Goal: Information Seeking & Learning: Check status

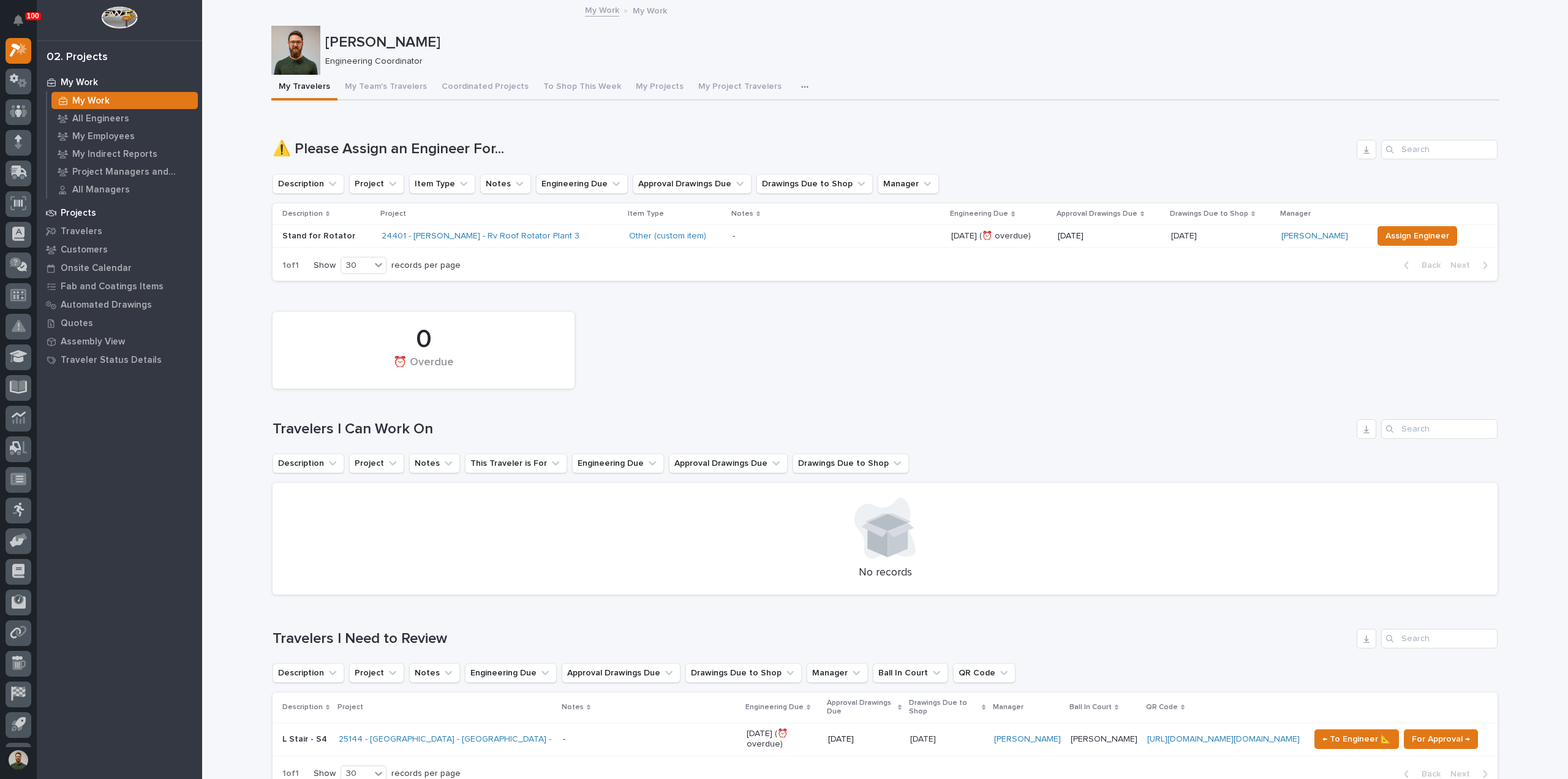
click at [82, 204] on div "Projects" at bounding box center [119, 213] width 159 height 17
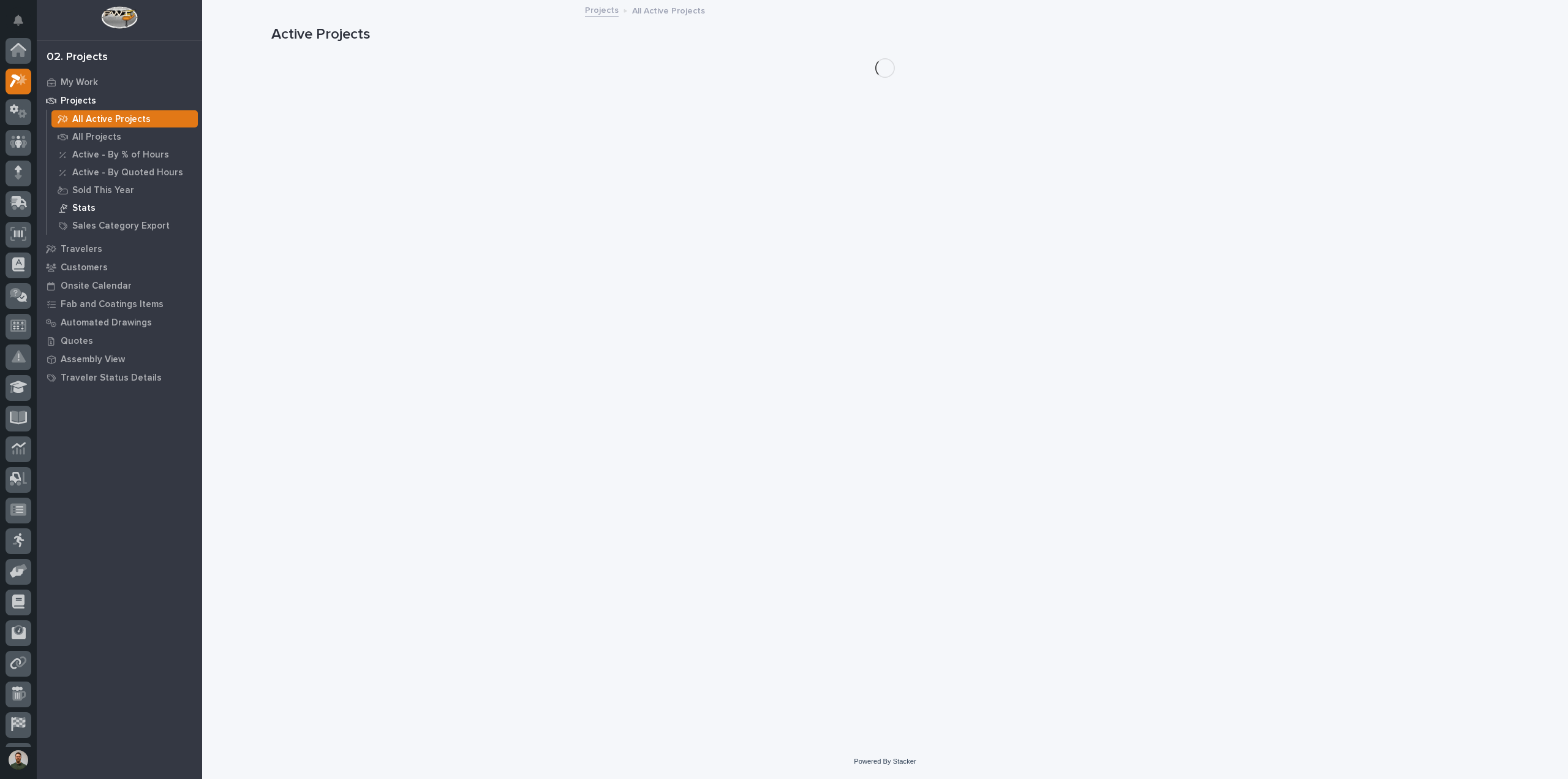
scroll to position [30, 0]
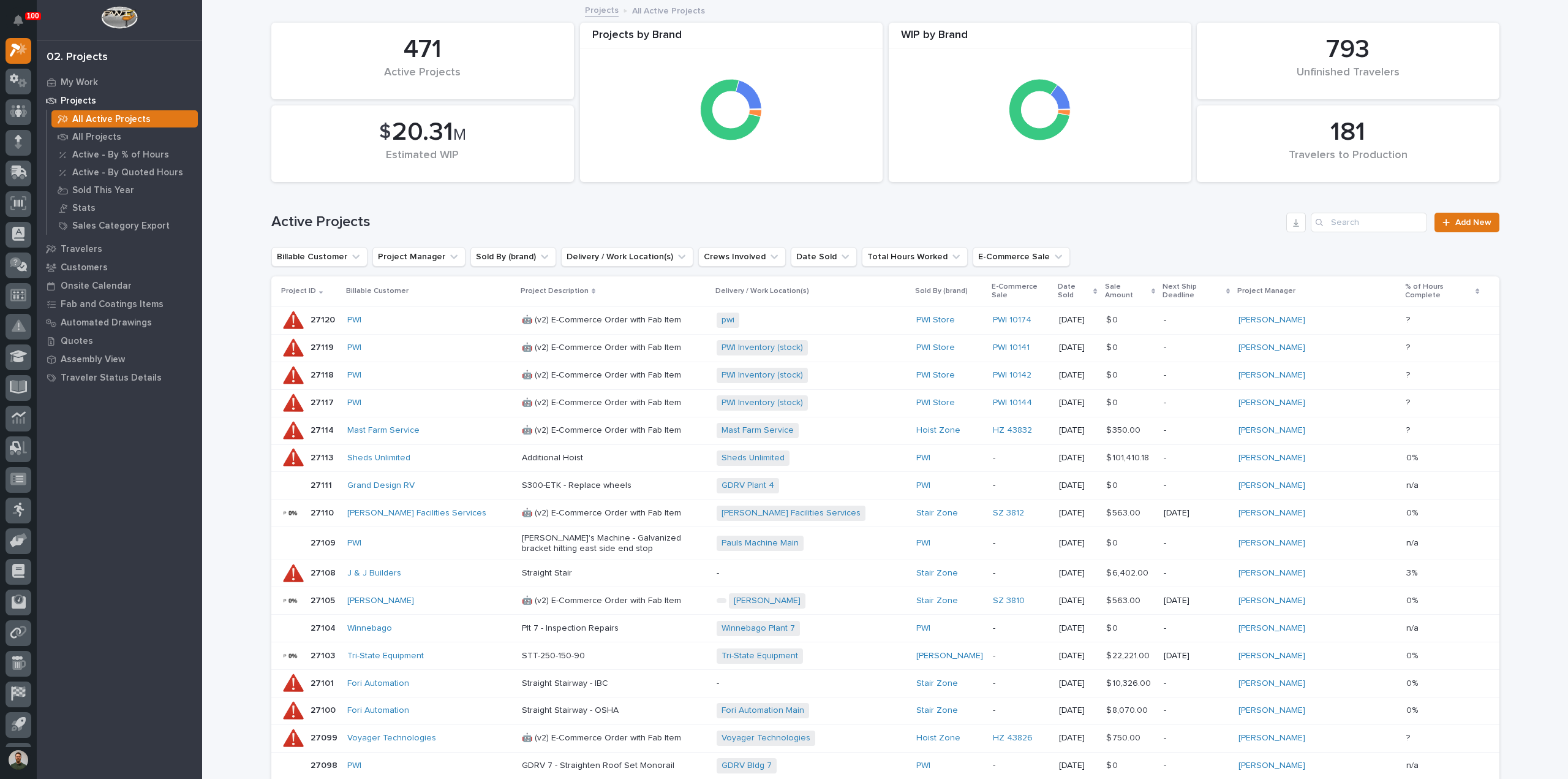
click at [340, 221] on h1 "Active Projects" at bounding box center [776, 222] width 1010 height 17
click at [339, 203] on div "Active Projects Add New" at bounding box center [885, 217] width 1228 height 59
click at [340, 225] on h1 "Active Projects" at bounding box center [776, 222] width 1010 height 17
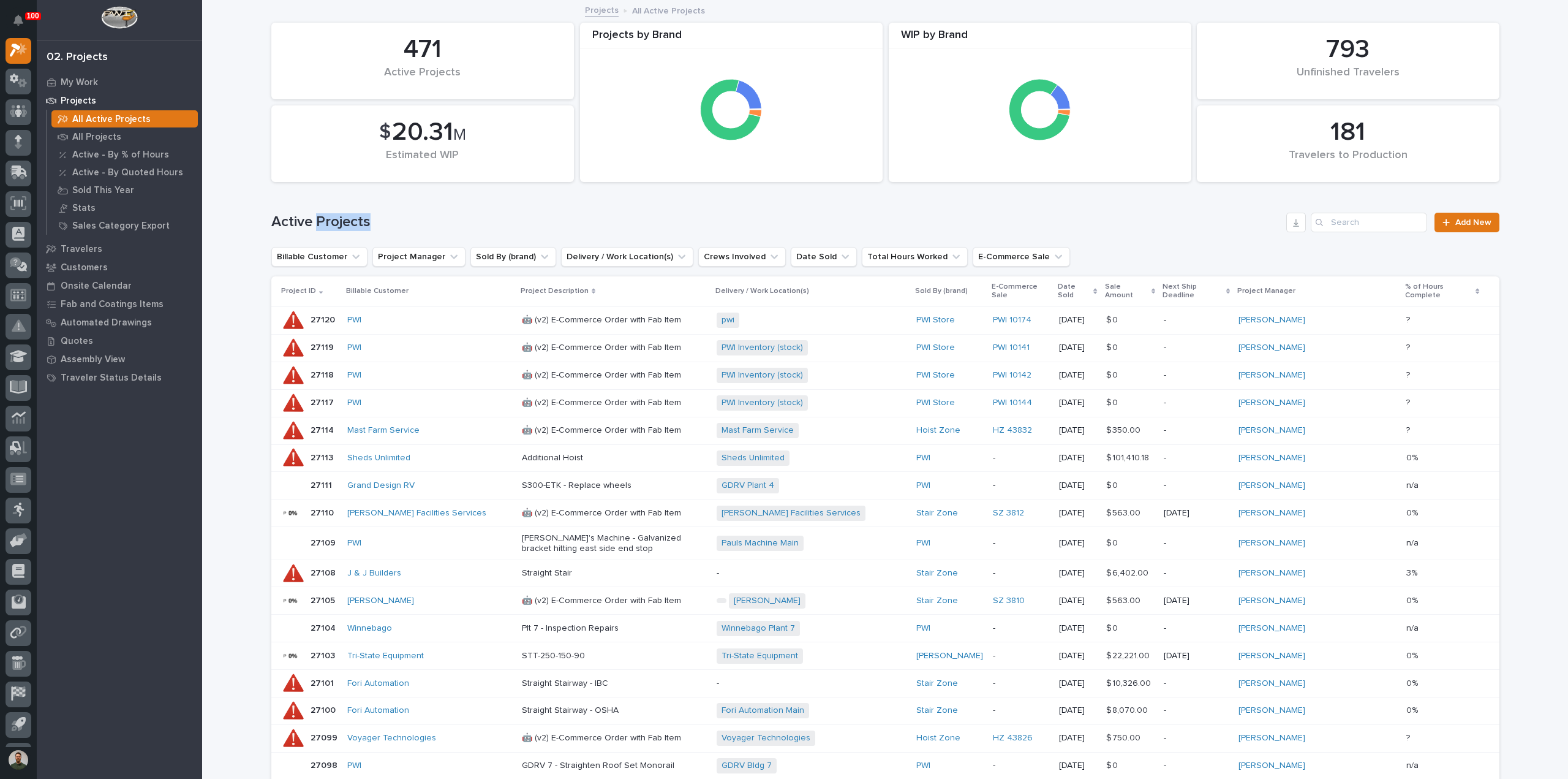
click at [340, 225] on h1 "Active Projects" at bounding box center [776, 222] width 1010 height 17
click at [340, 204] on div "Active Projects Add New" at bounding box center [885, 217] width 1228 height 59
click at [338, 217] on h1 "Active Projects" at bounding box center [776, 222] width 1010 height 17
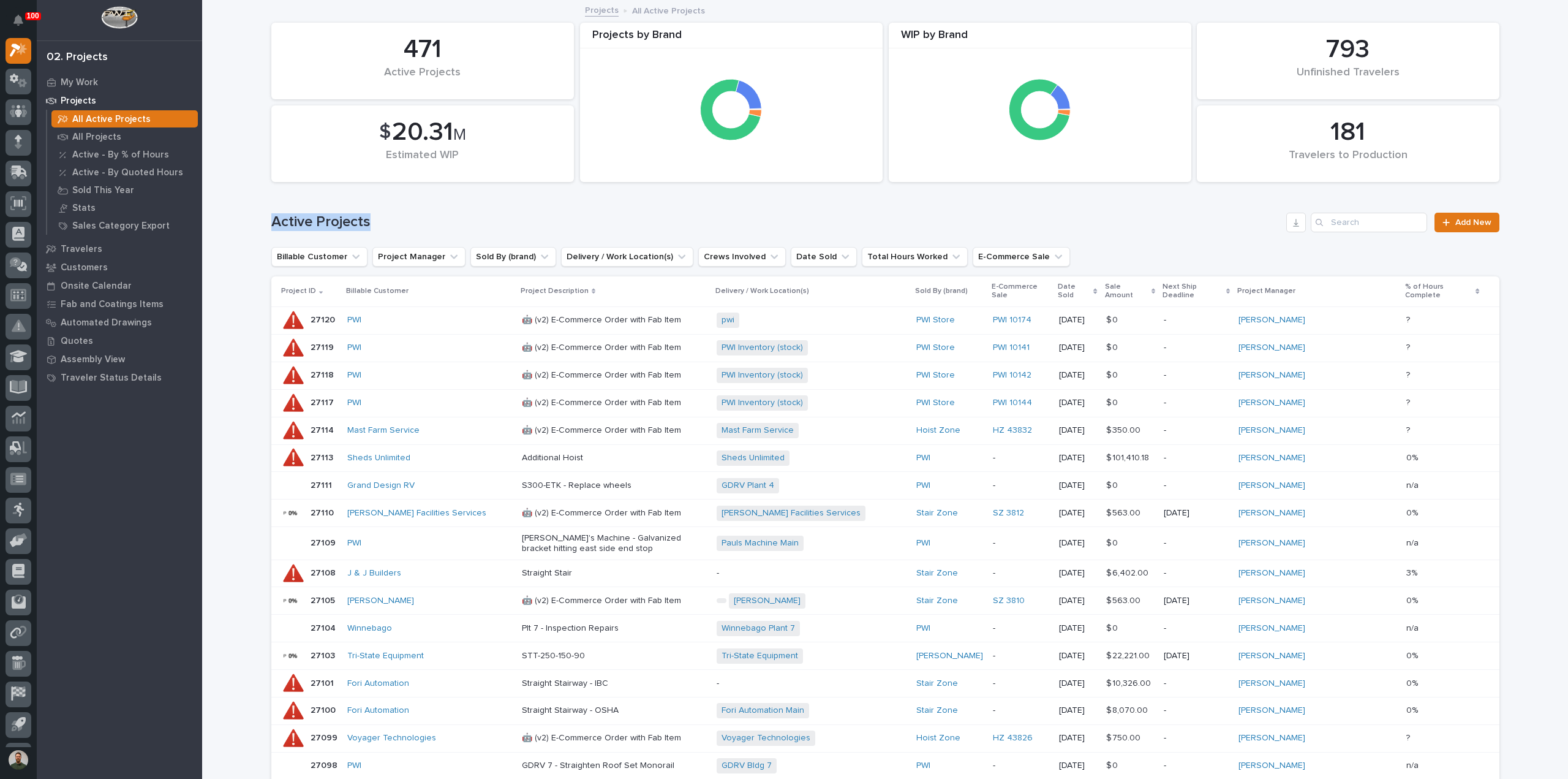
drag, startPoint x: 338, startPoint y: 217, endPoint x: 340, endPoint y: 207, distance: 10.2
click at [338, 216] on h1 "Active Projects" at bounding box center [776, 222] width 1010 height 17
click at [340, 205] on div "Active Projects Add New" at bounding box center [885, 217] width 1228 height 59
click at [337, 218] on h1 "Active Projects" at bounding box center [776, 222] width 1010 height 17
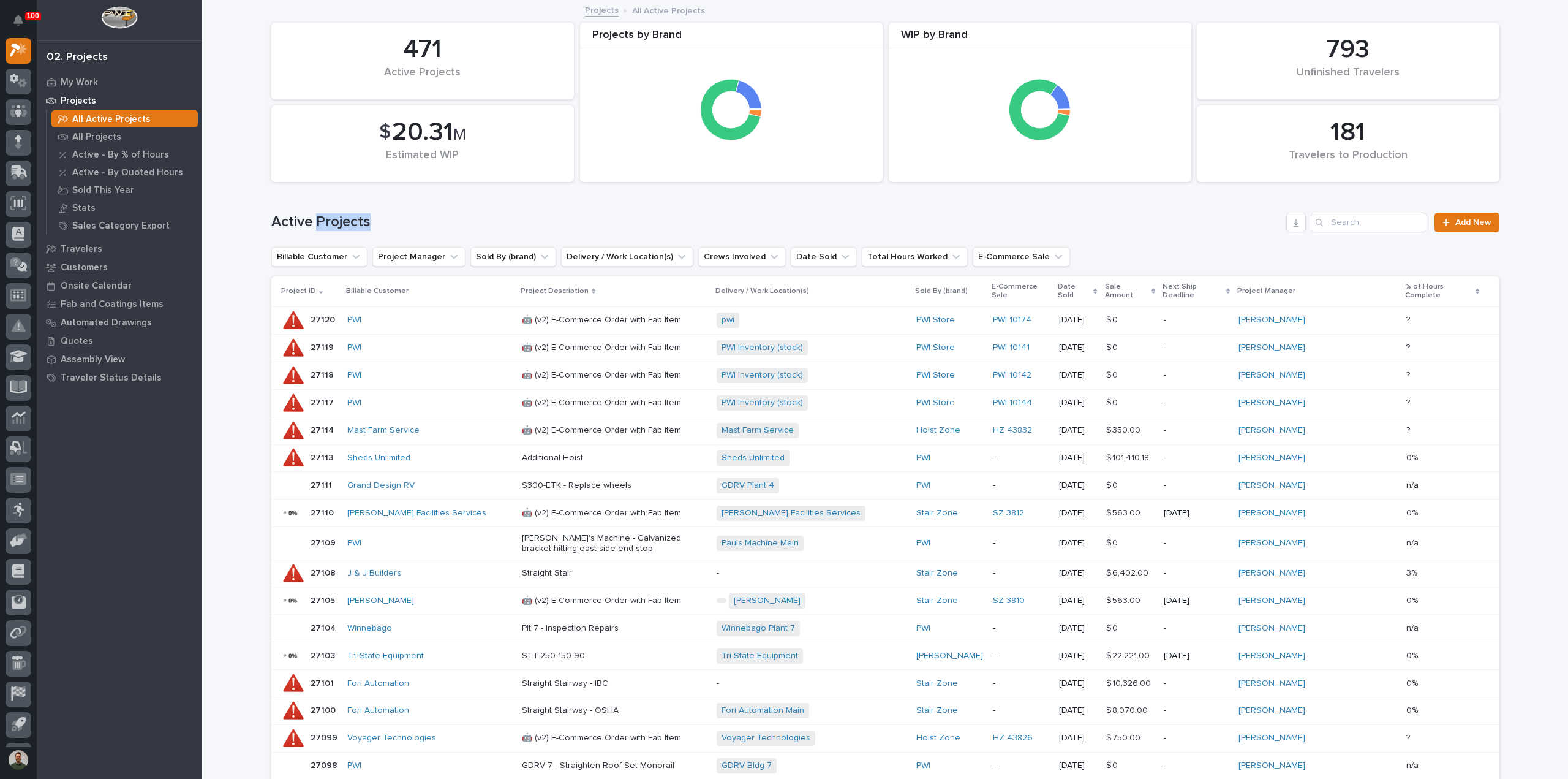
click at [337, 218] on h1 "Active Projects" at bounding box center [776, 222] width 1010 height 17
click at [337, 212] on div "Active Projects Add New" at bounding box center [885, 217] width 1228 height 59
click at [335, 223] on h1 "Active Projects" at bounding box center [776, 222] width 1010 height 17
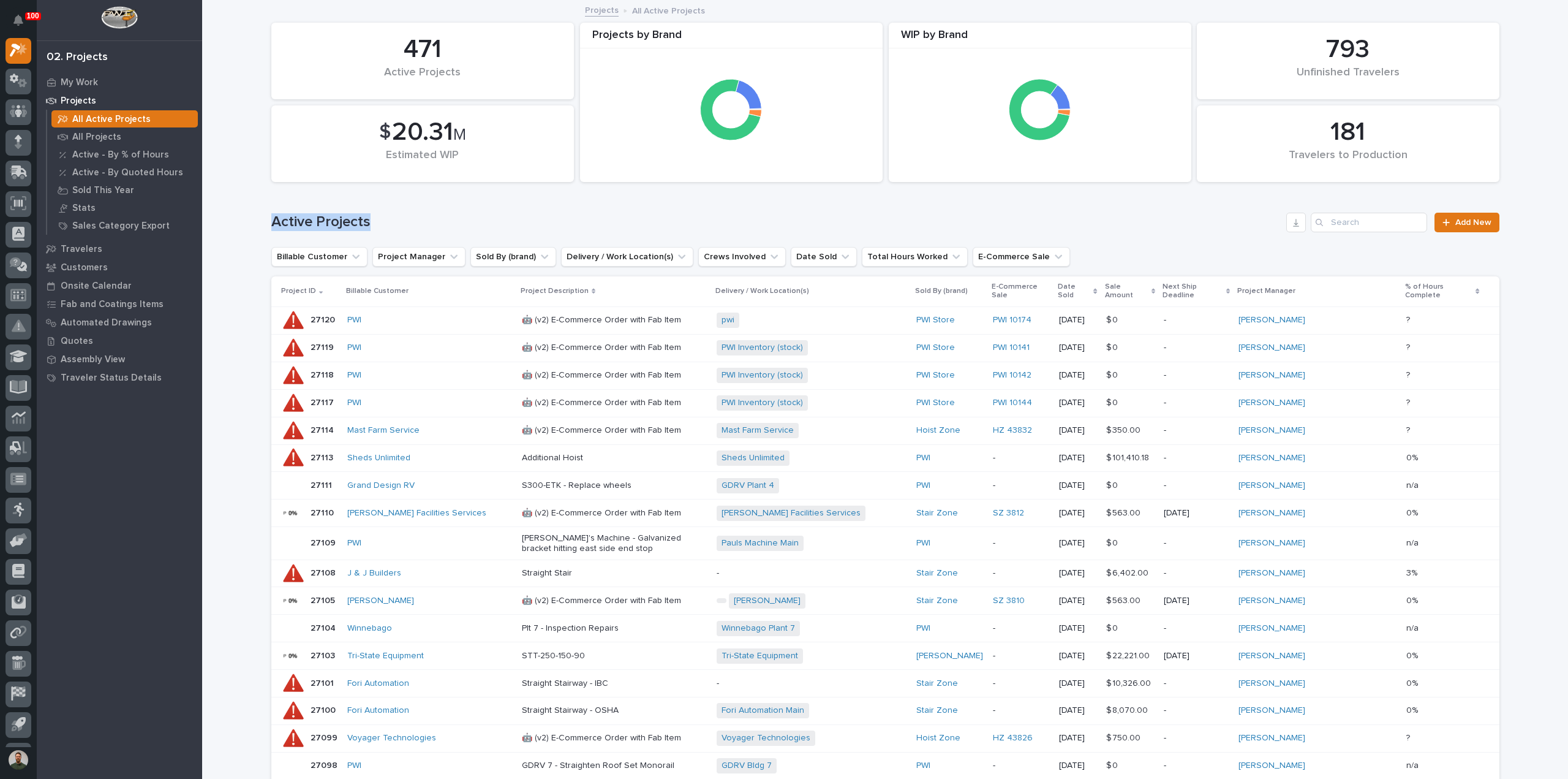
drag, startPoint x: 341, startPoint y: 203, endPoint x: 339, endPoint y: 221, distance: 18.1
click at [341, 203] on div "Active Projects Add New" at bounding box center [885, 217] width 1228 height 59
click at [339, 222] on h1 "Active Projects" at bounding box center [776, 222] width 1010 height 17
click at [343, 208] on div "Active Projects Add New" at bounding box center [885, 217] width 1228 height 59
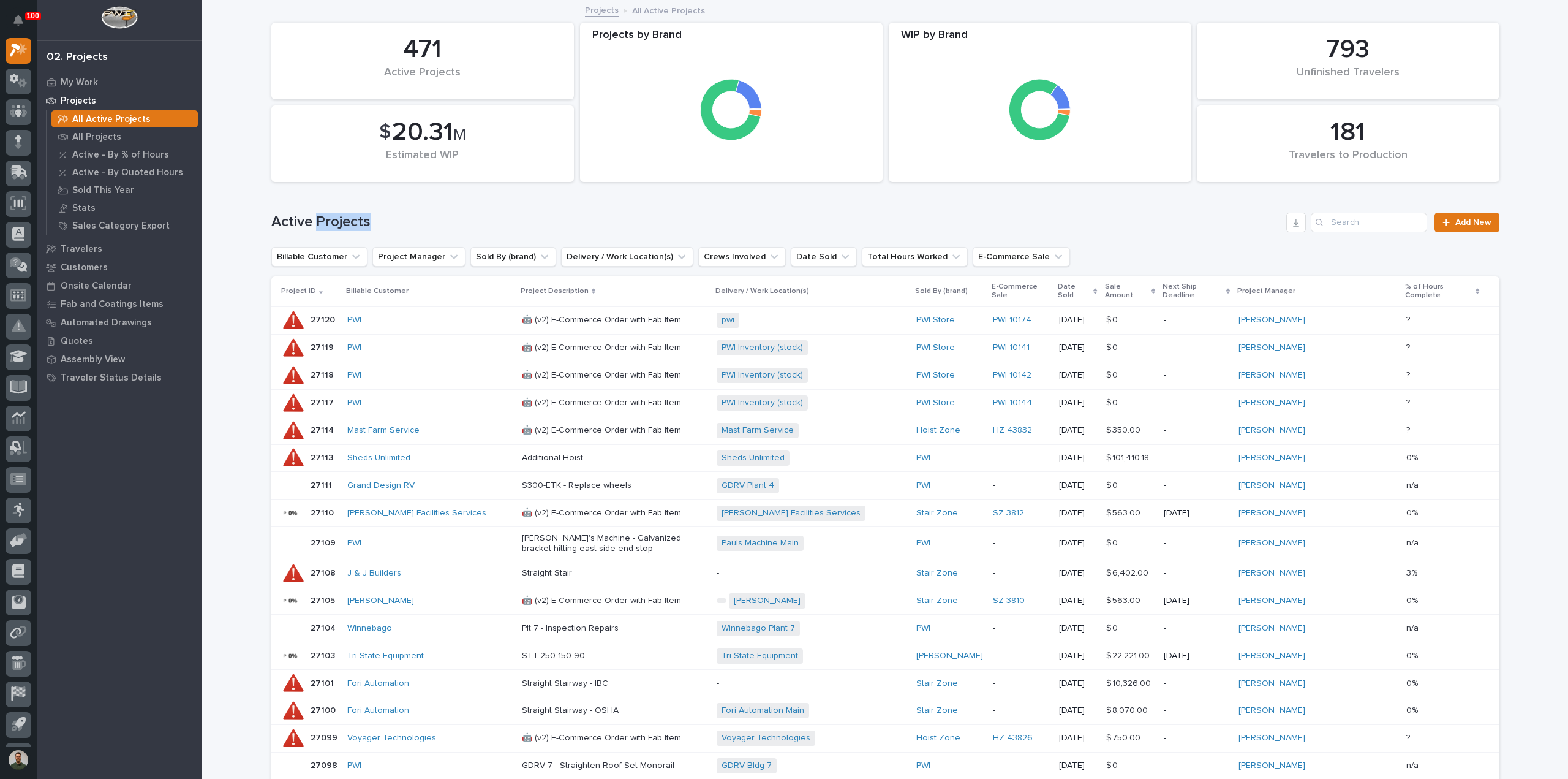
click at [343, 209] on div "Active Projects Add New" at bounding box center [885, 217] width 1228 height 59
click at [342, 214] on h1 "Active Projects" at bounding box center [776, 222] width 1010 height 17
click at [358, 206] on div "Active Projects Add New" at bounding box center [885, 217] width 1228 height 59
click at [370, 225] on h1 "Active Projects" at bounding box center [776, 222] width 1010 height 17
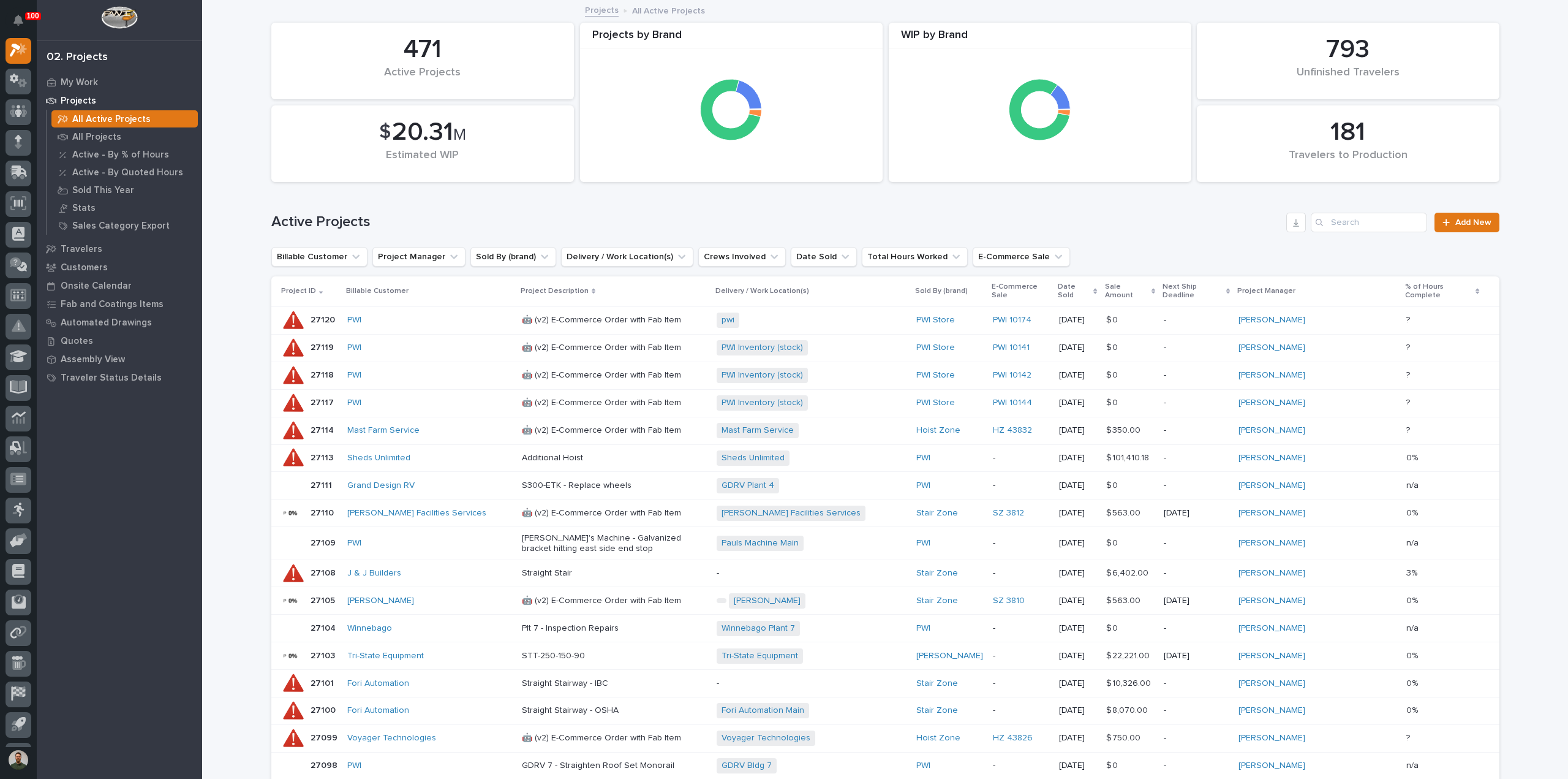
drag, startPoint x: 372, startPoint y: 223, endPoint x: 418, endPoint y: 230, distance: 46.5
click at [418, 230] on h1 "Active Projects" at bounding box center [776, 222] width 1010 height 17
click at [82, 83] on p "My Work" at bounding box center [79, 82] width 38 height 11
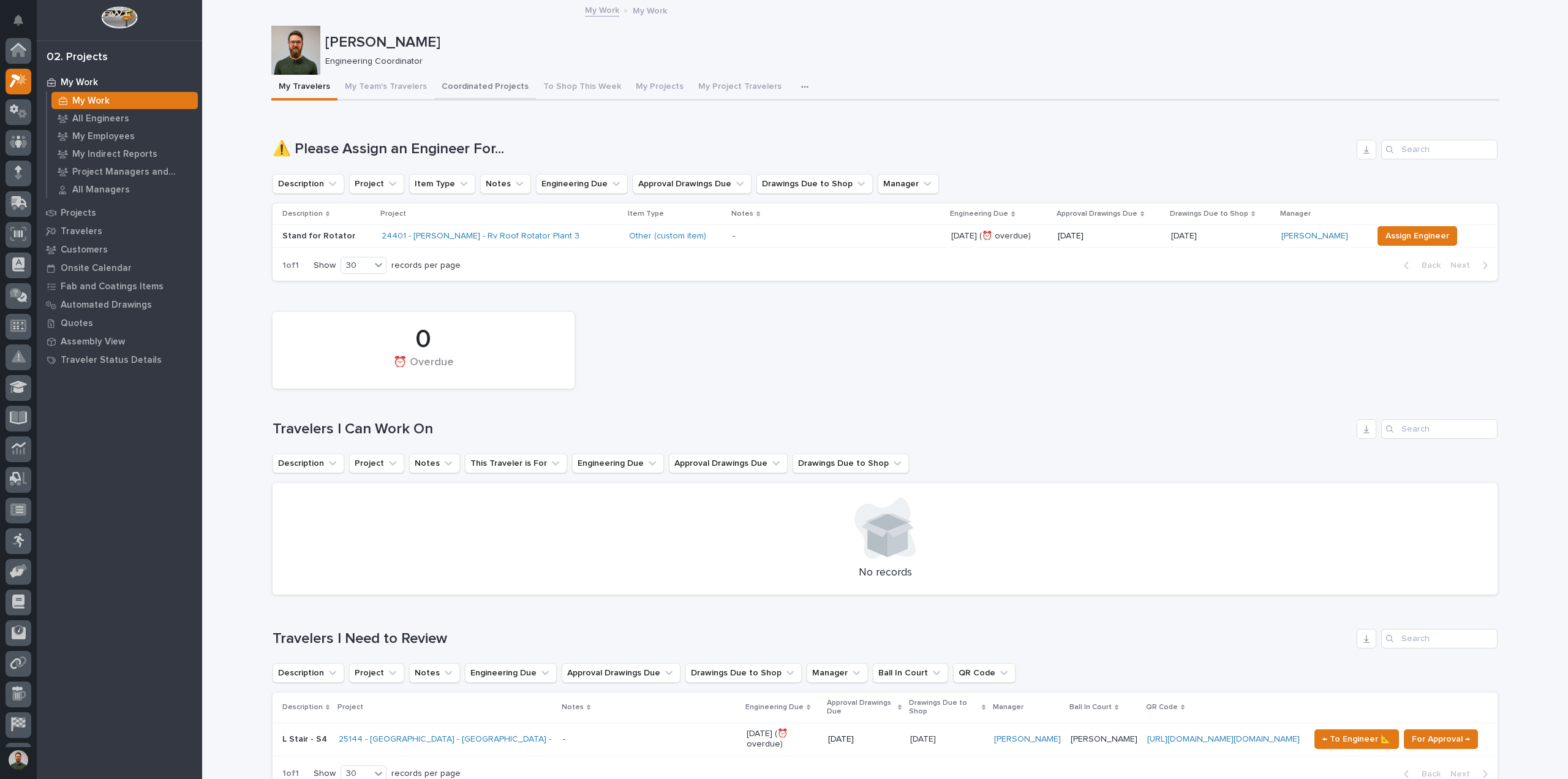
scroll to position [30, 0]
click at [566, 82] on button "To Shop This Week" at bounding box center [582, 88] width 93 height 26
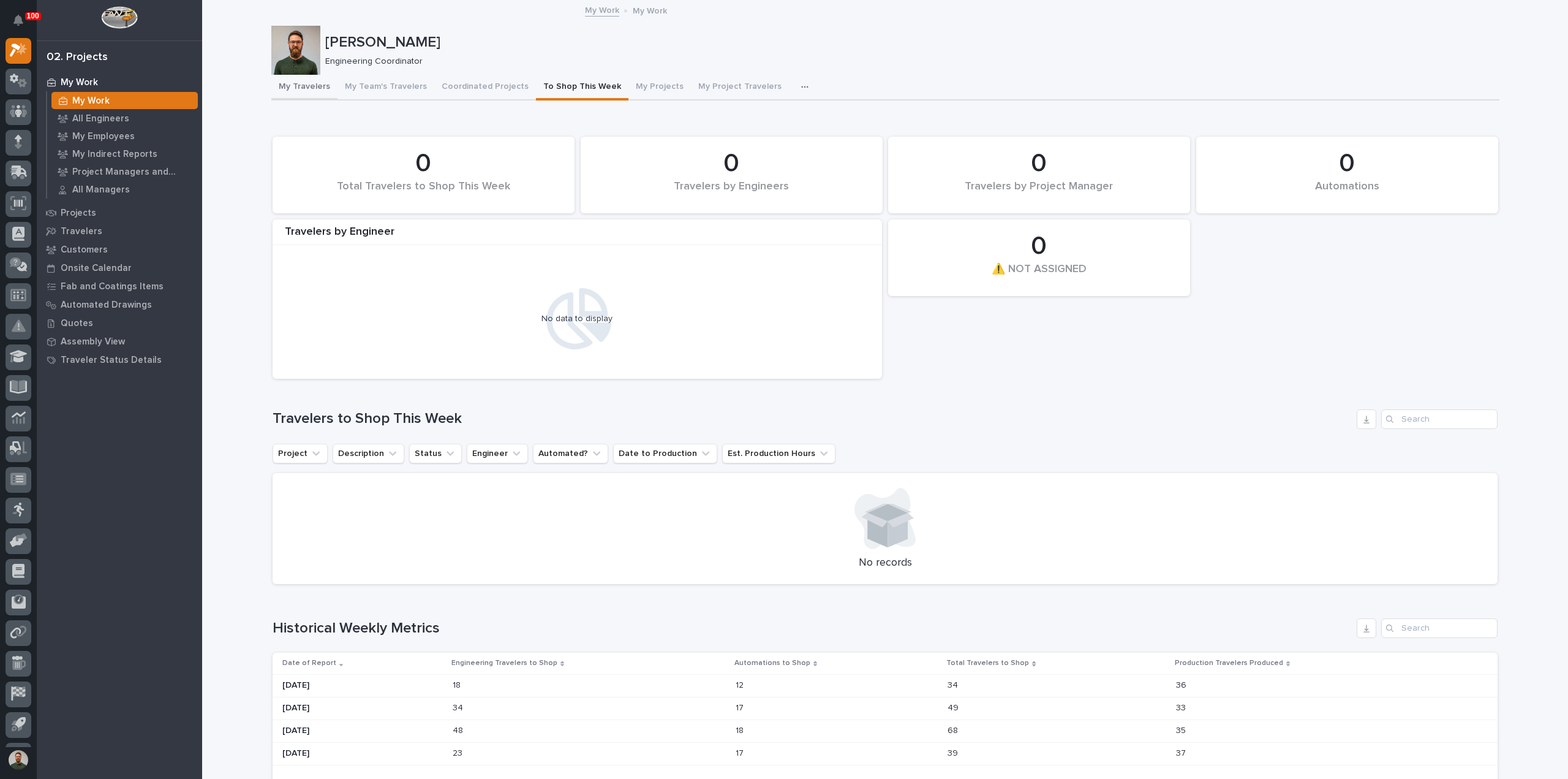
drag, startPoint x: 286, startPoint y: 84, endPoint x: 391, endPoint y: 82, distance: 105.0
click at [290, 86] on button "My Travelers" at bounding box center [304, 88] width 66 height 26
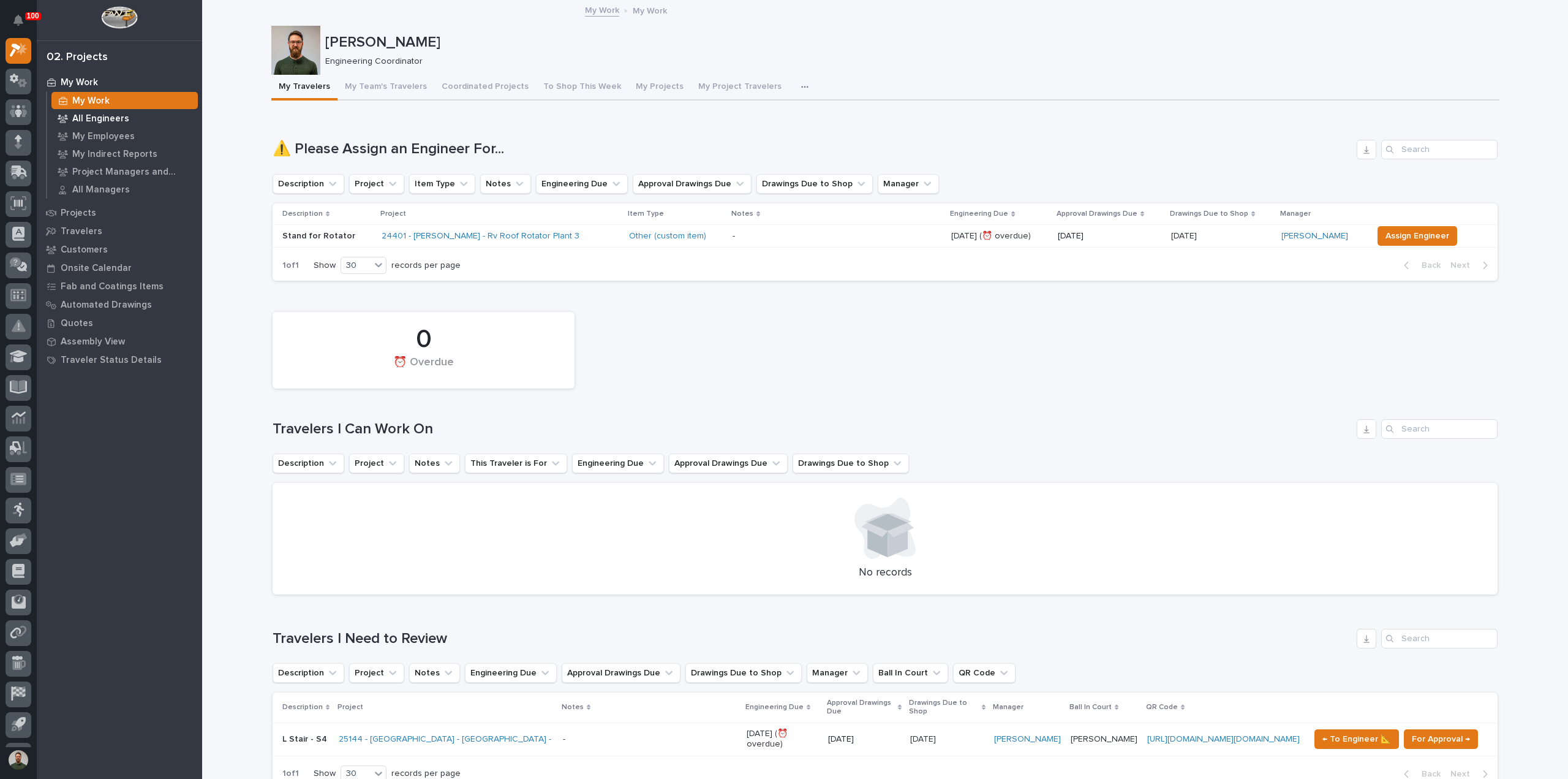
click at [93, 119] on p "All Engineers" at bounding box center [101, 119] width 57 height 11
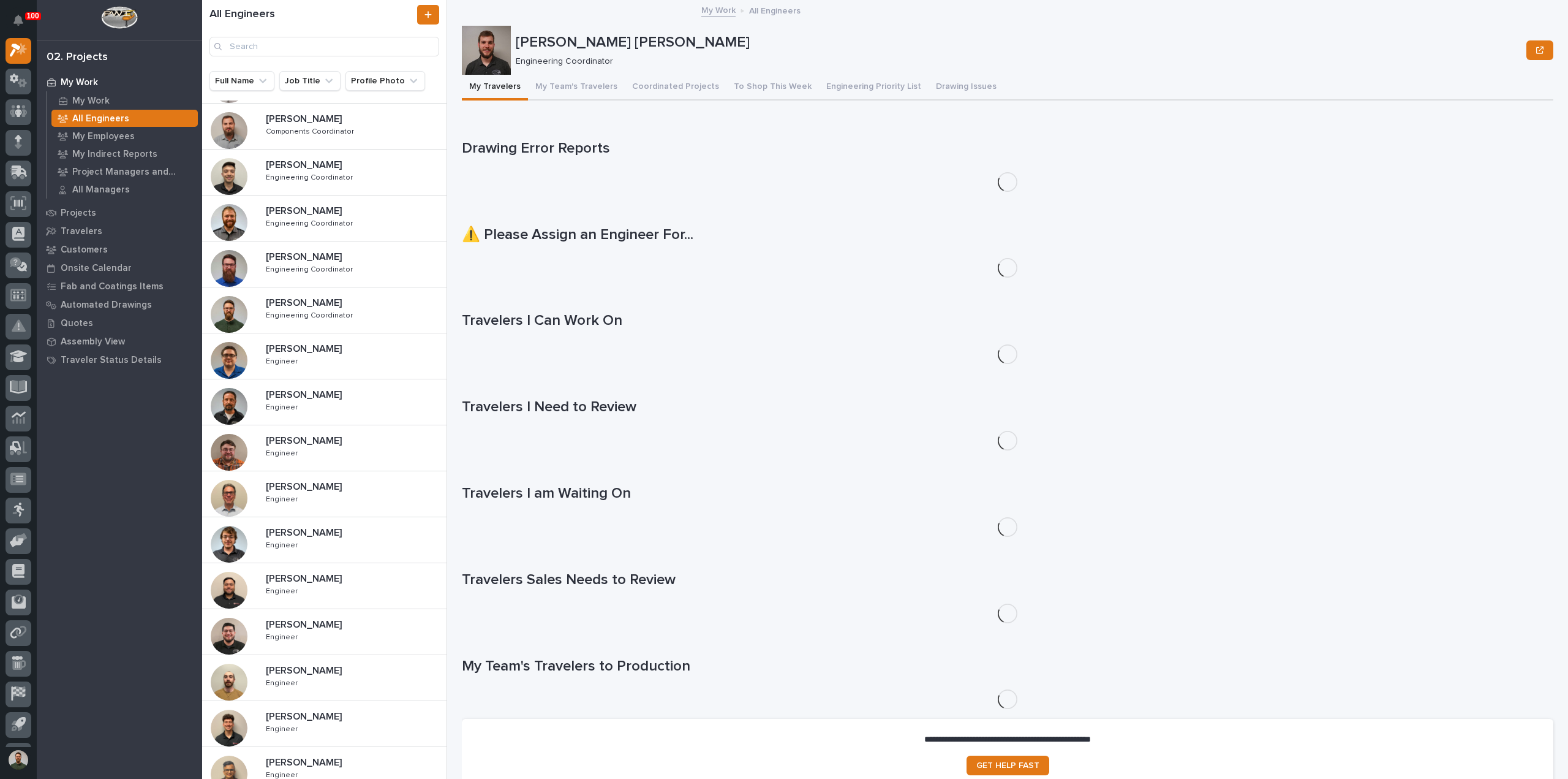
scroll to position [277, 0]
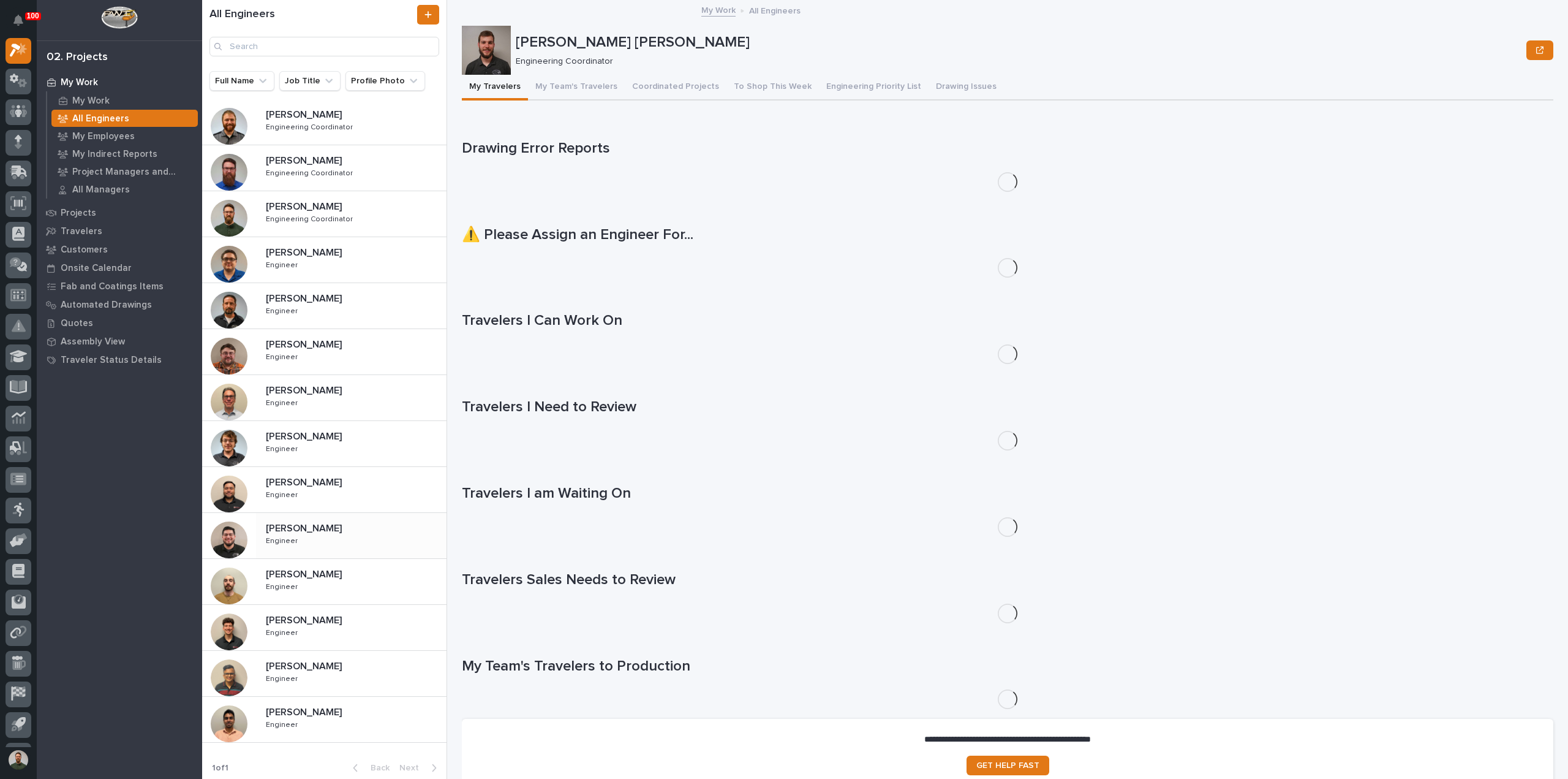
click at [338, 543] on div "[PERSON_NAME] [PERSON_NAME] Engineer Engineer" at bounding box center [352, 535] width 191 height 36
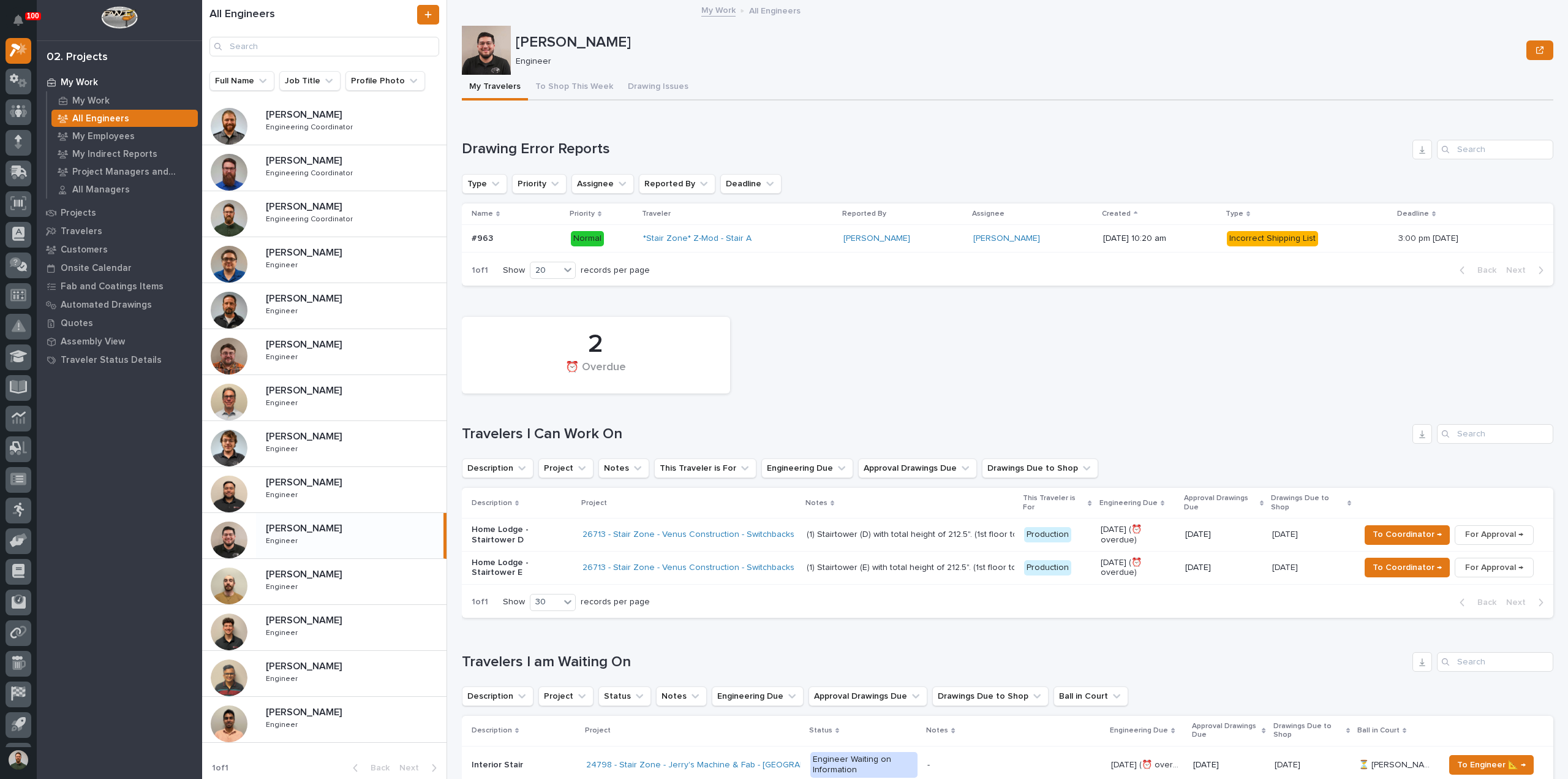
drag, startPoint x: 877, startPoint y: 551, endPoint x: 795, endPoint y: 384, distance: 186.0
click at [795, 384] on div "2 ⏰ Overdue" at bounding box center [1007, 355] width 1104 height 89
click at [520, 132] on div "Loading... Saving… Drawing Error Reports Type Priority Assignee Reported By Dea…" at bounding box center [1007, 205] width 1092 height 181
click at [527, 140] on h1 "Drawing Error Reports" at bounding box center [934, 148] width 945 height 17
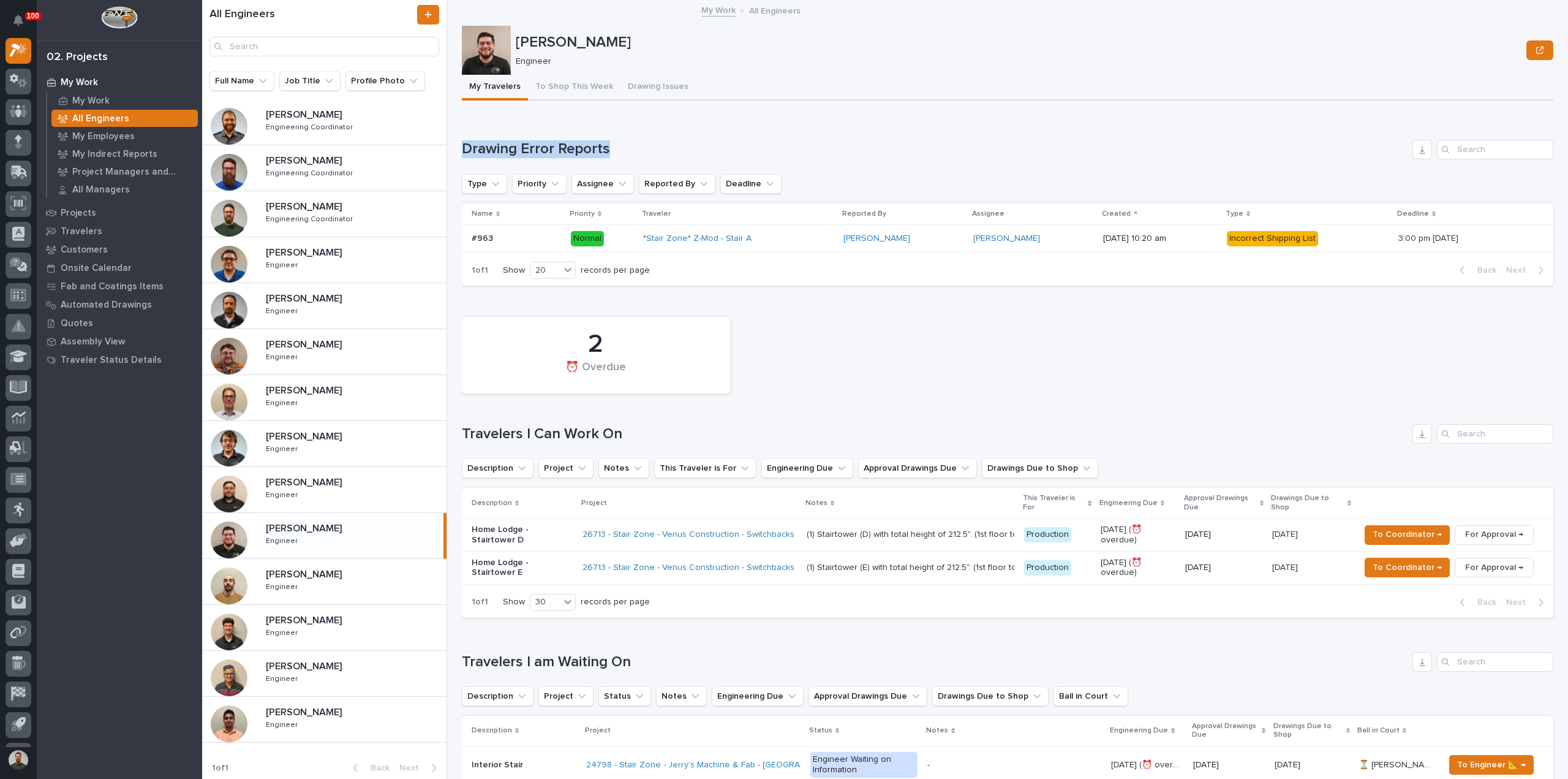
click at [527, 140] on h1 "Drawing Error Reports" at bounding box center [934, 148] width 945 height 17
click at [530, 133] on div "Loading... Saving… Drawing Error Reports Type Priority Assignee Reported By Dea…" at bounding box center [1007, 205] width 1092 height 181
click at [753, 319] on div "2 ⏰ Overdue" at bounding box center [1007, 355] width 1104 height 89
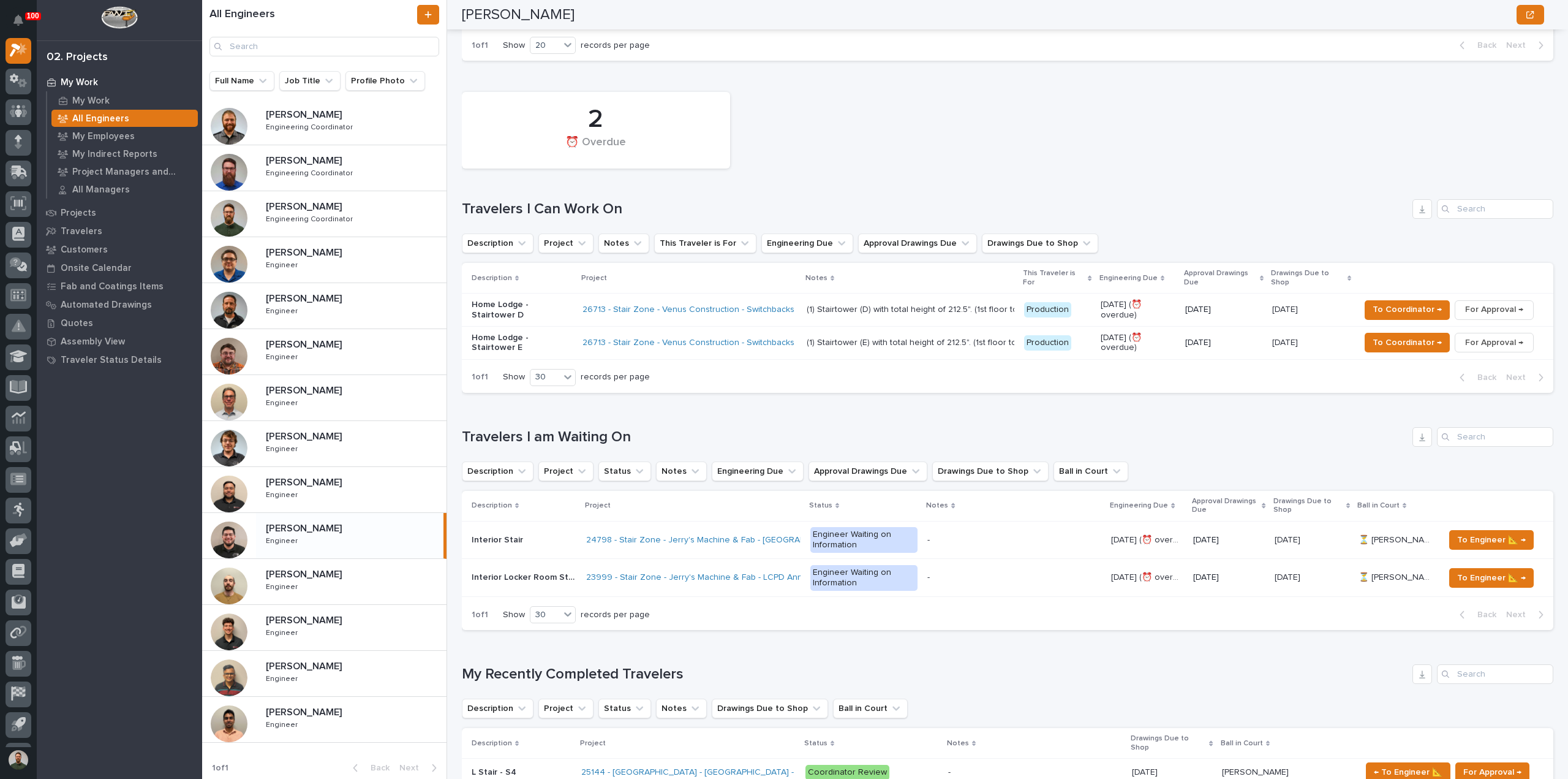
scroll to position [245, 0]
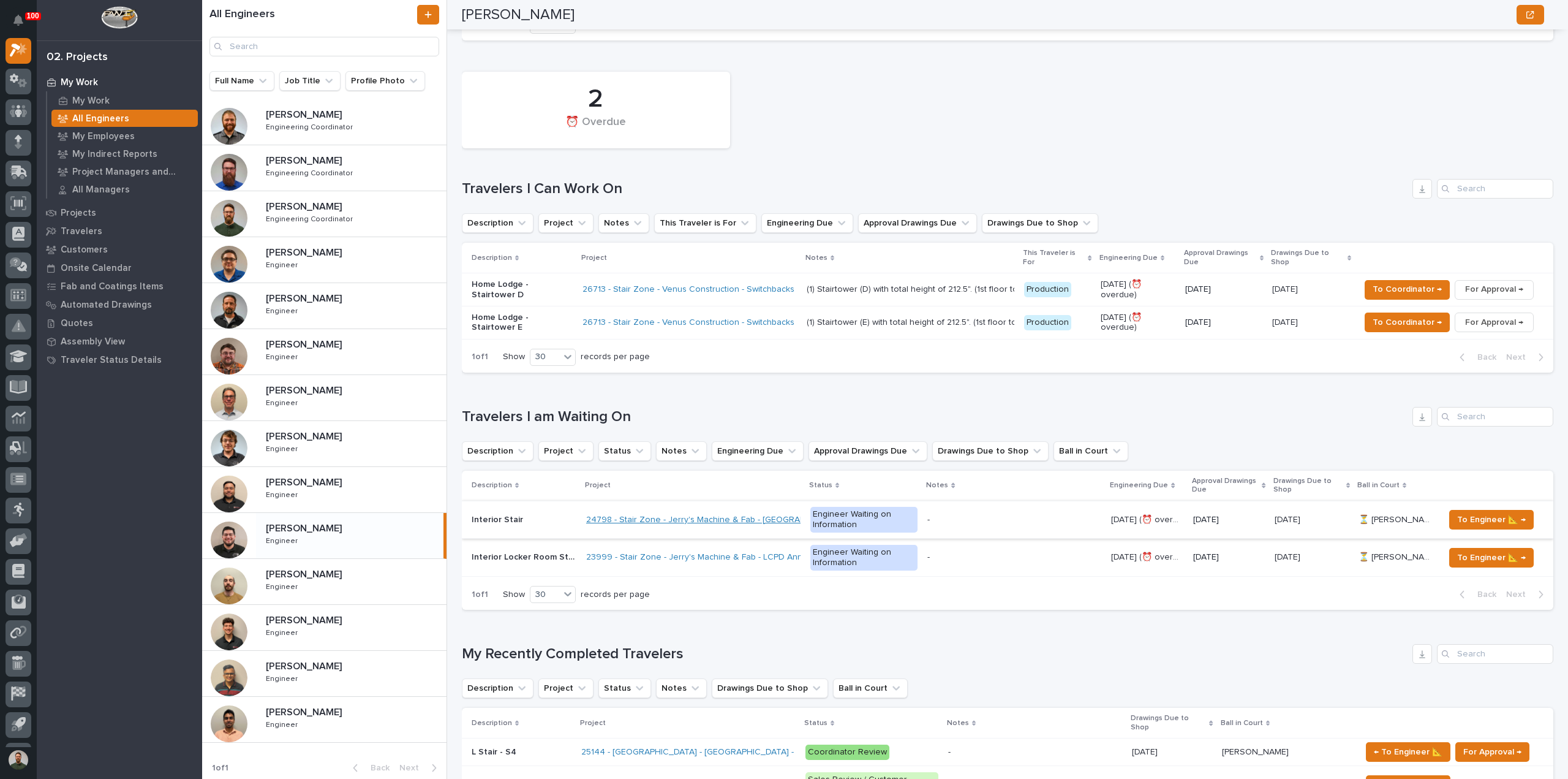
drag, startPoint x: 696, startPoint y: 521, endPoint x: 704, endPoint y: 524, distance: 8.5
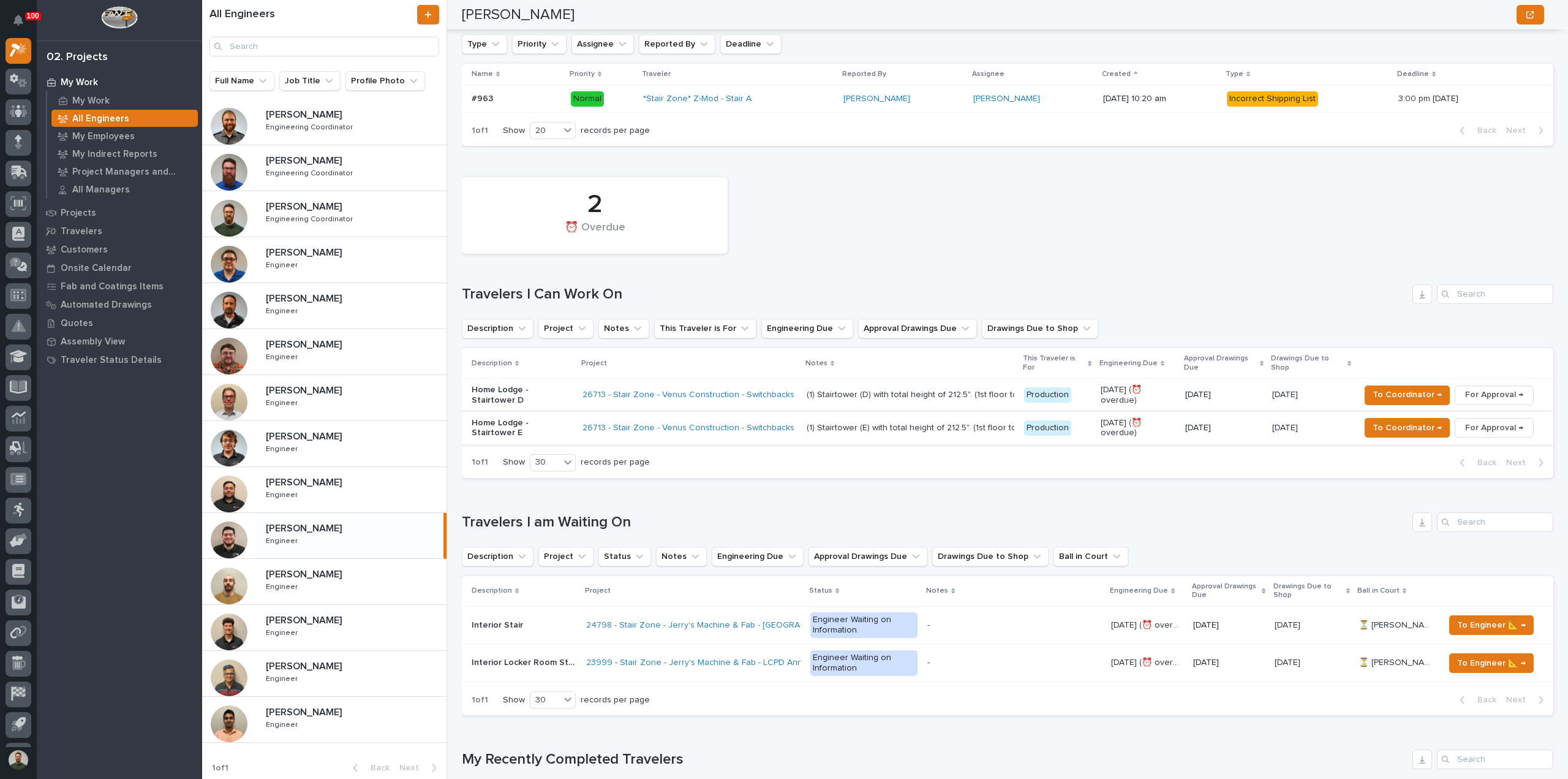
scroll to position [0, 0]
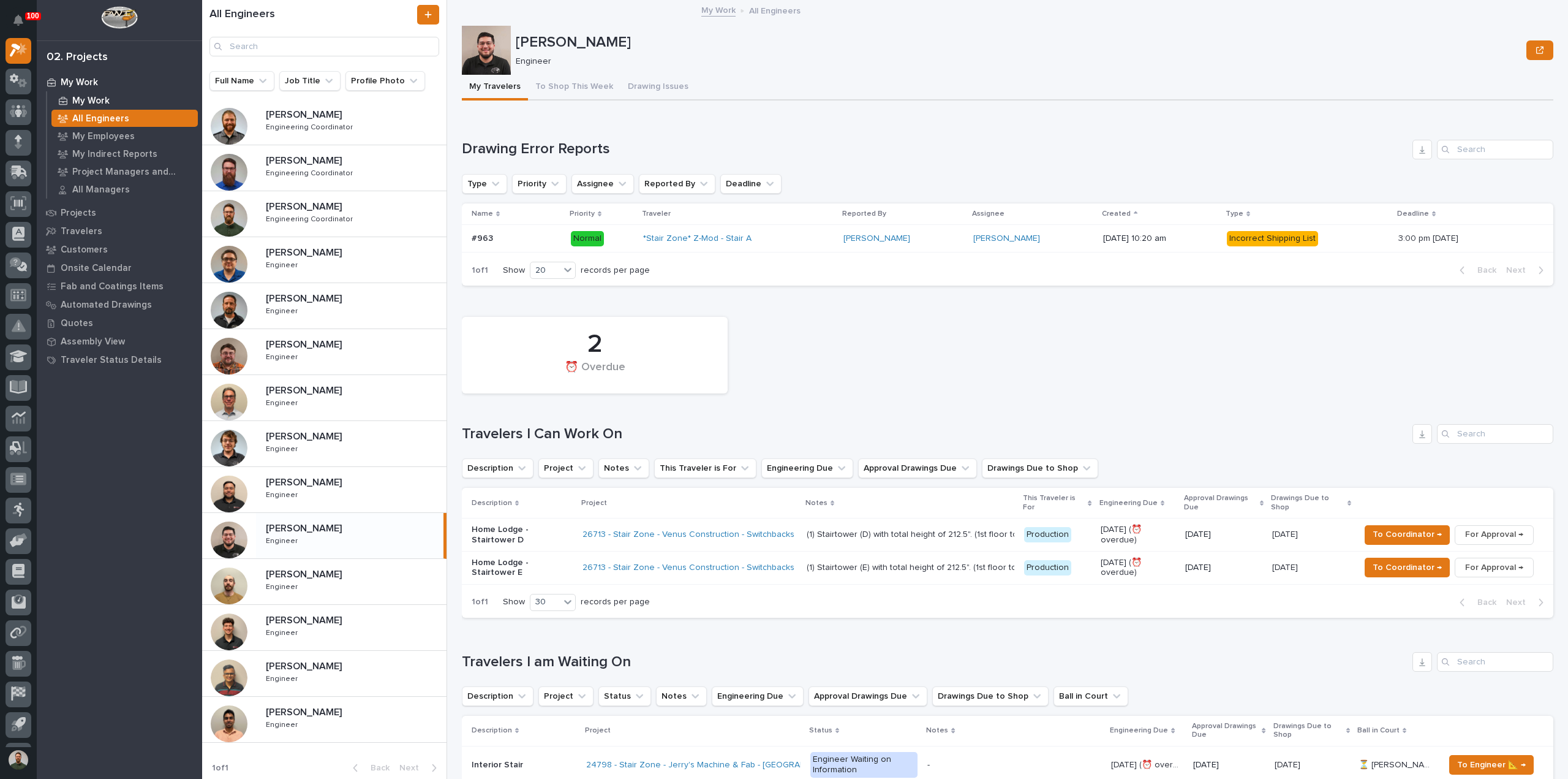
click at [88, 99] on p "My Work" at bounding box center [91, 101] width 38 height 11
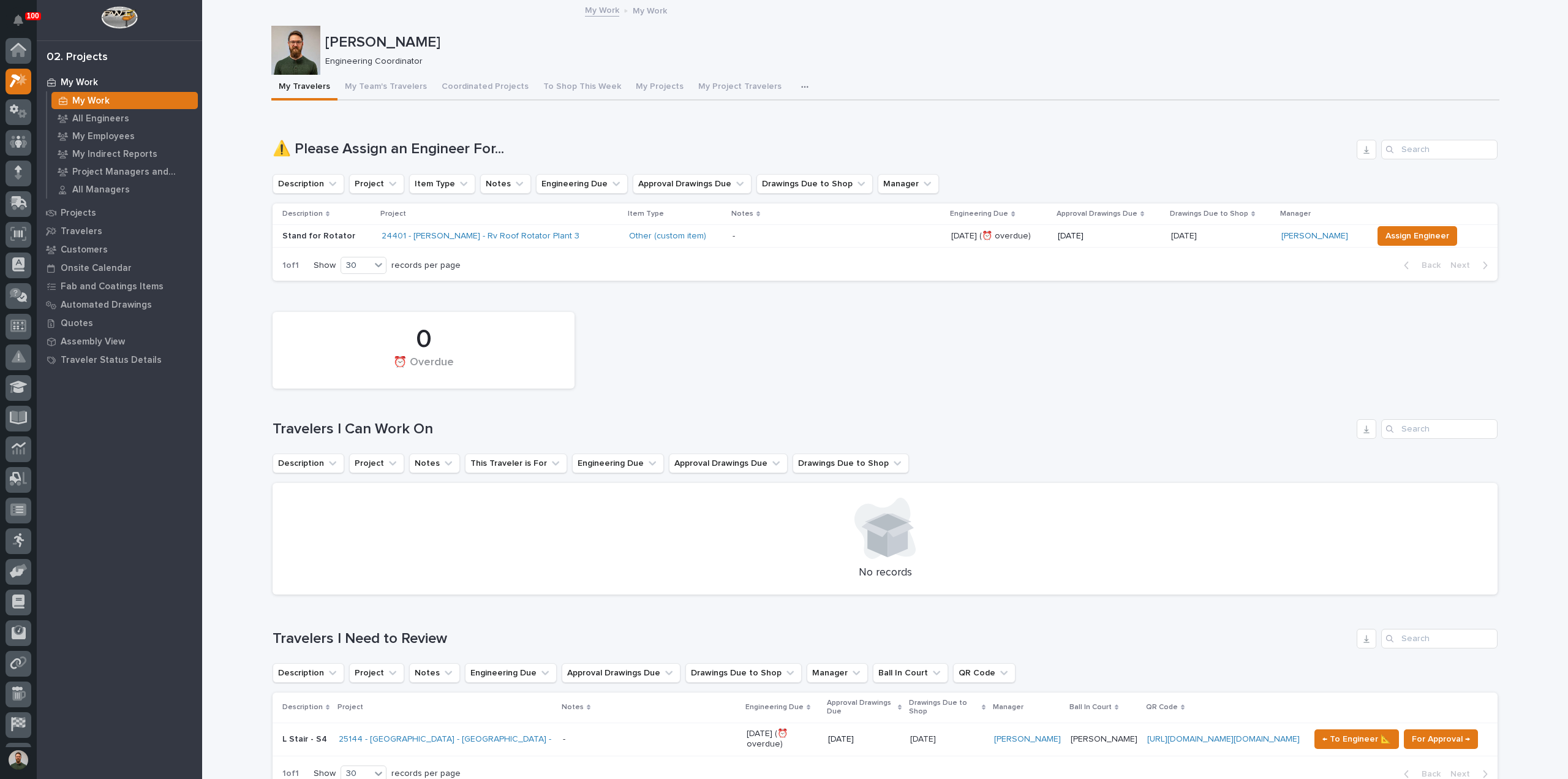
scroll to position [30, 0]
click at [109, 125] on div "All Engineers" at bounding box center [125, 118] width 147 height 17
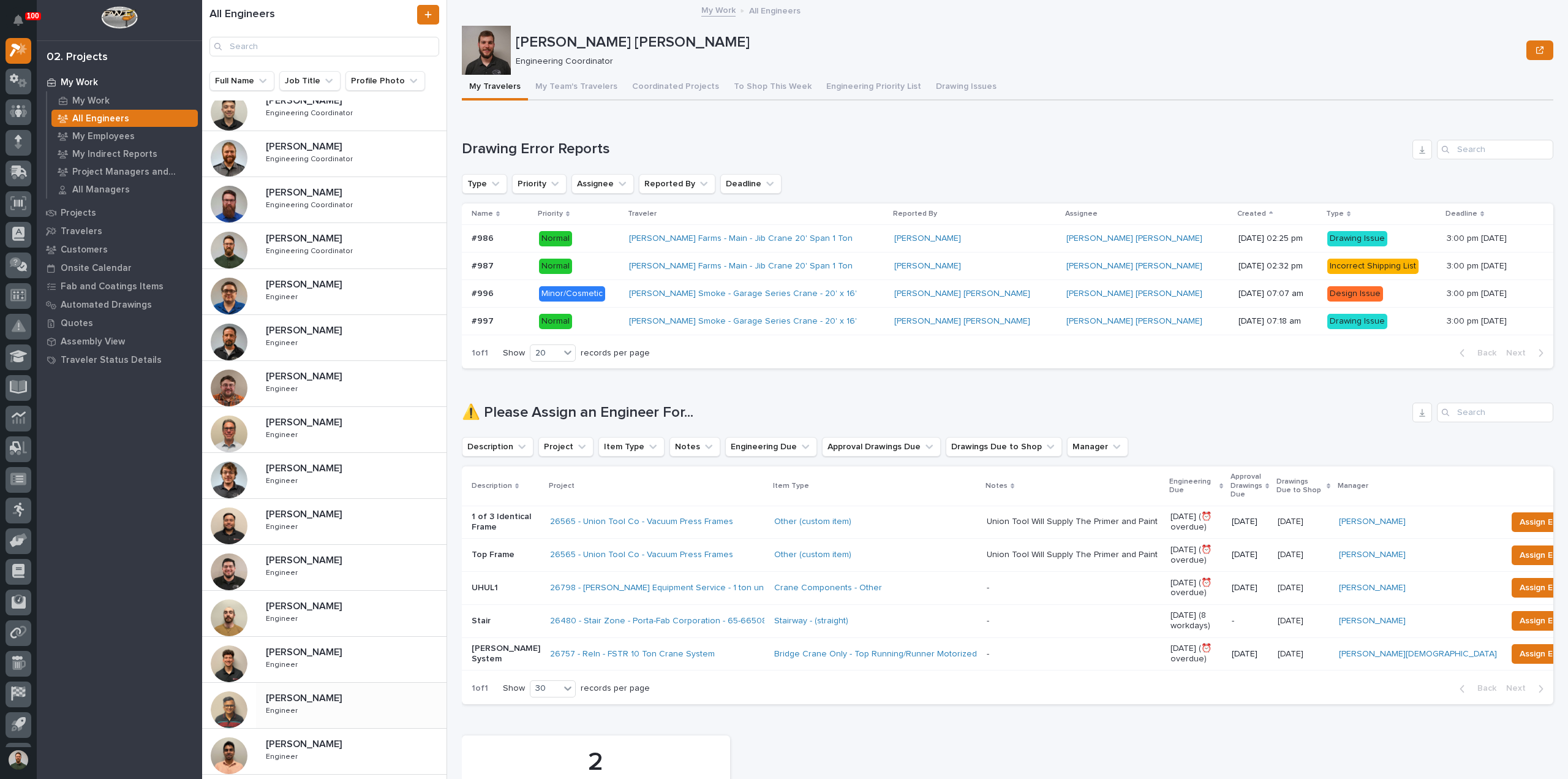
scroll to position [277, 0]
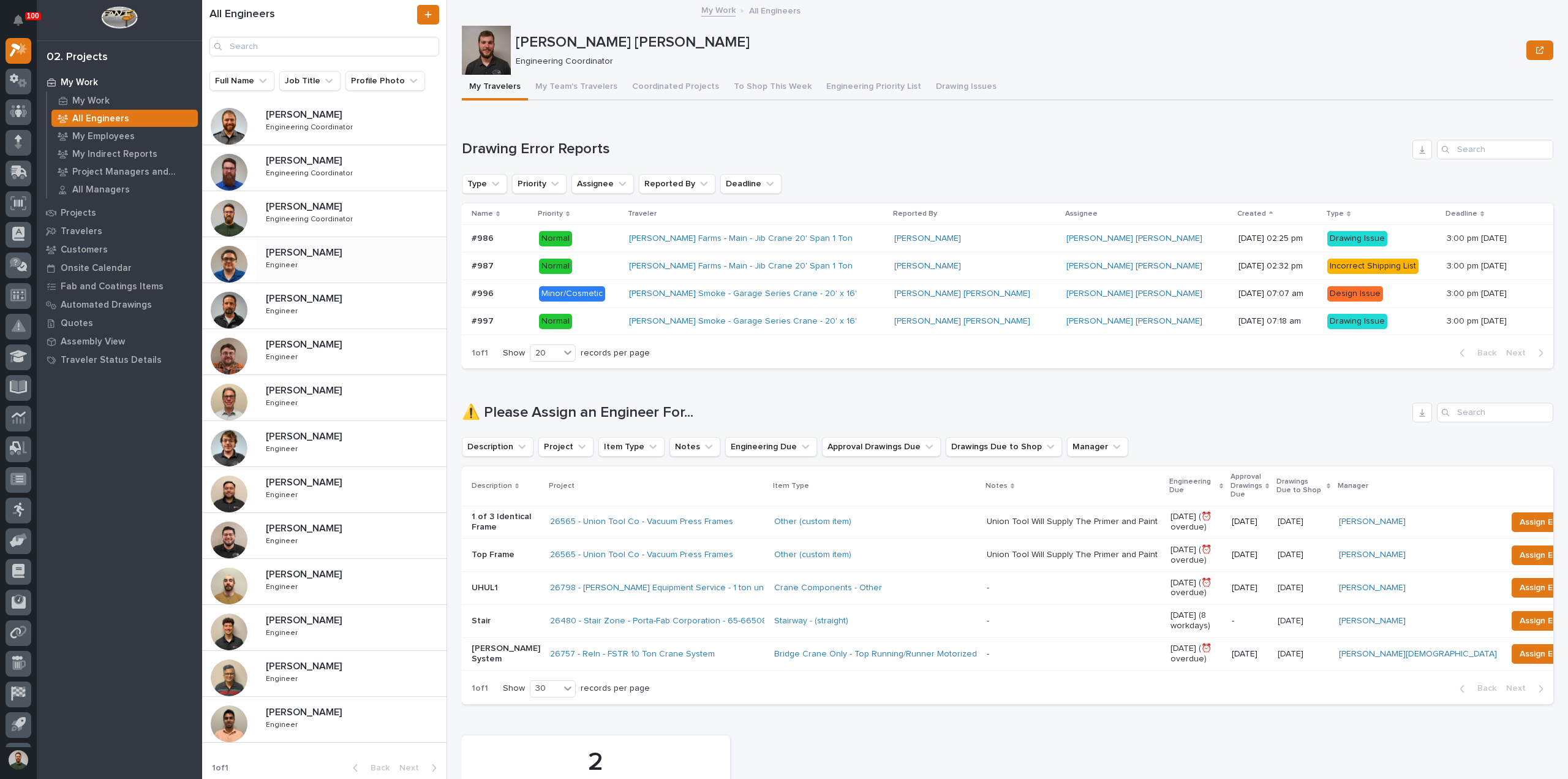
click at [278, 269] on div "[PERSON_NAME] [PERSON_NAME] Engineer Engineer" at bounding box center [352, 259] width 191 height 36
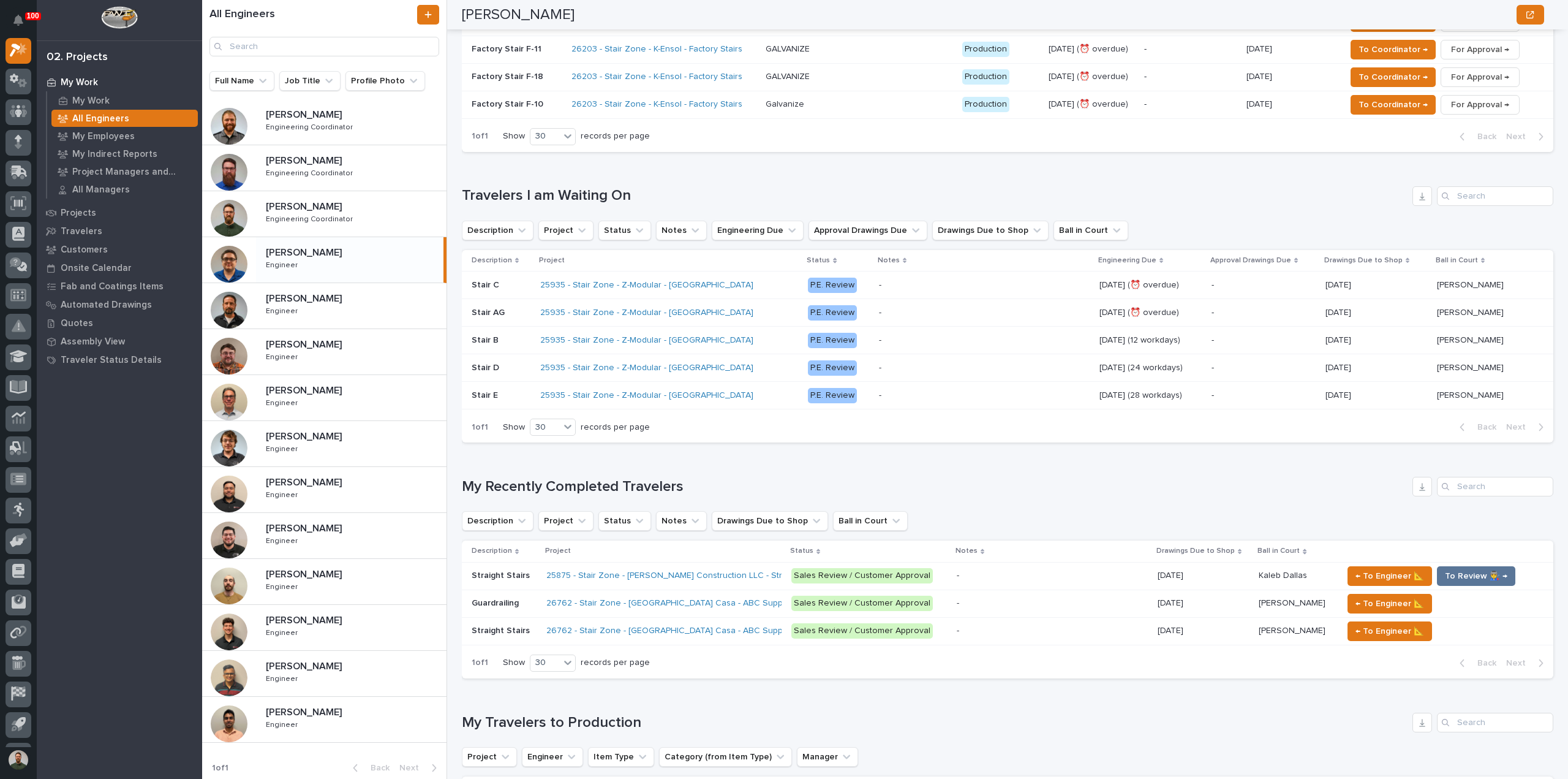
scroll to position [653, 0]
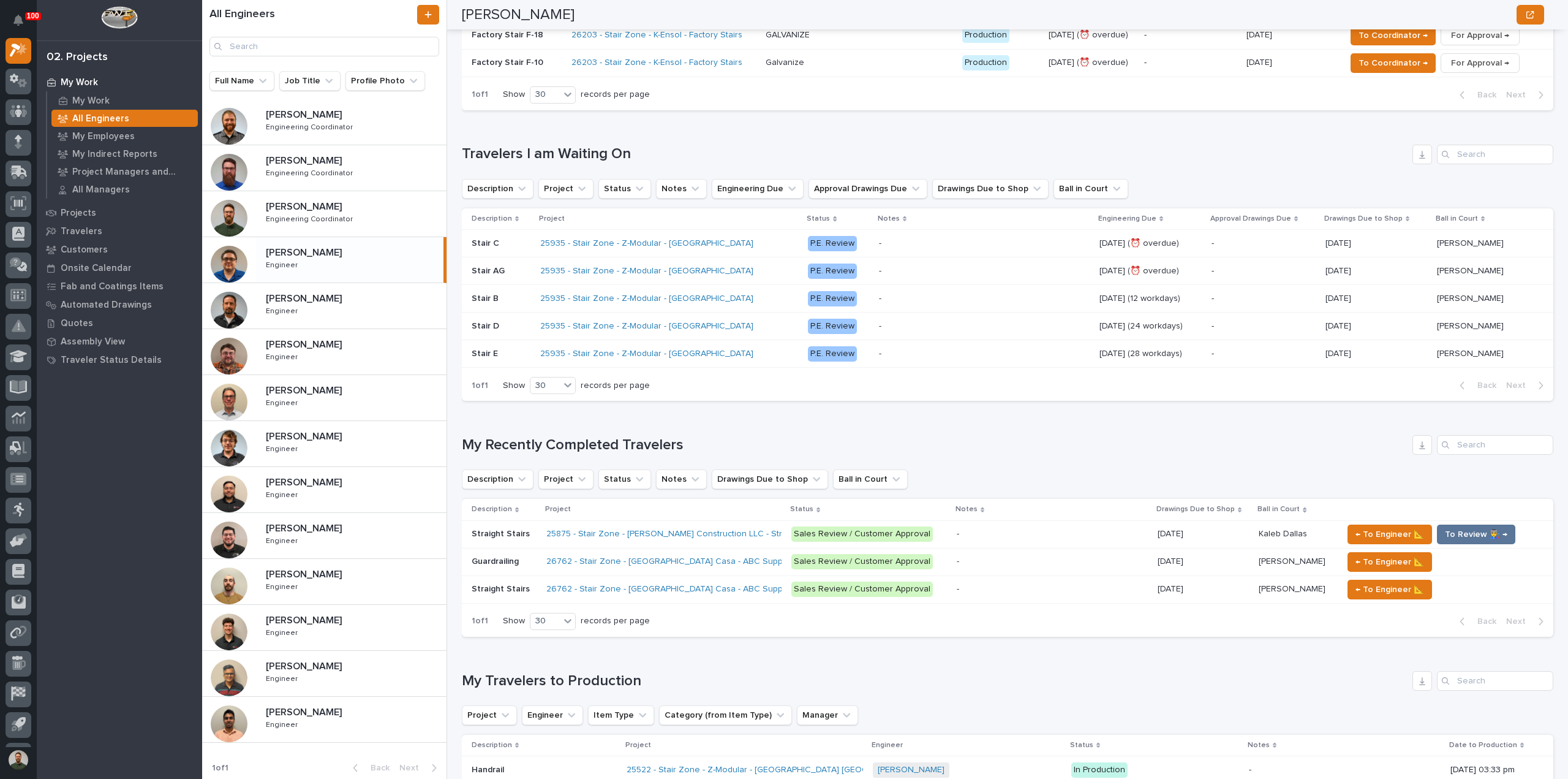
click at [490, 533] on p "Straight Stairs" at bounding box center [502, 532] width 60 height 13
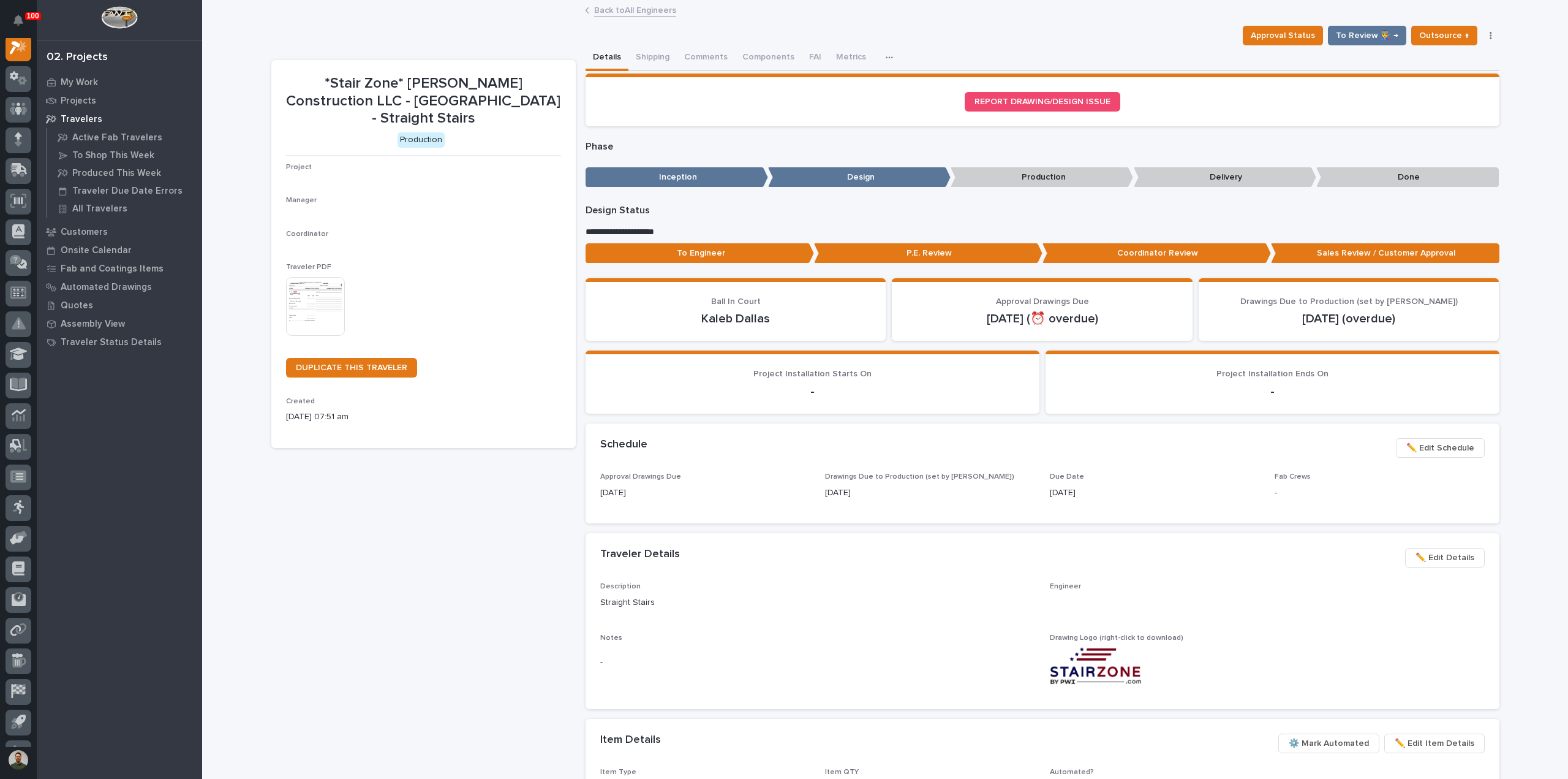
scroll to position [30, 0]
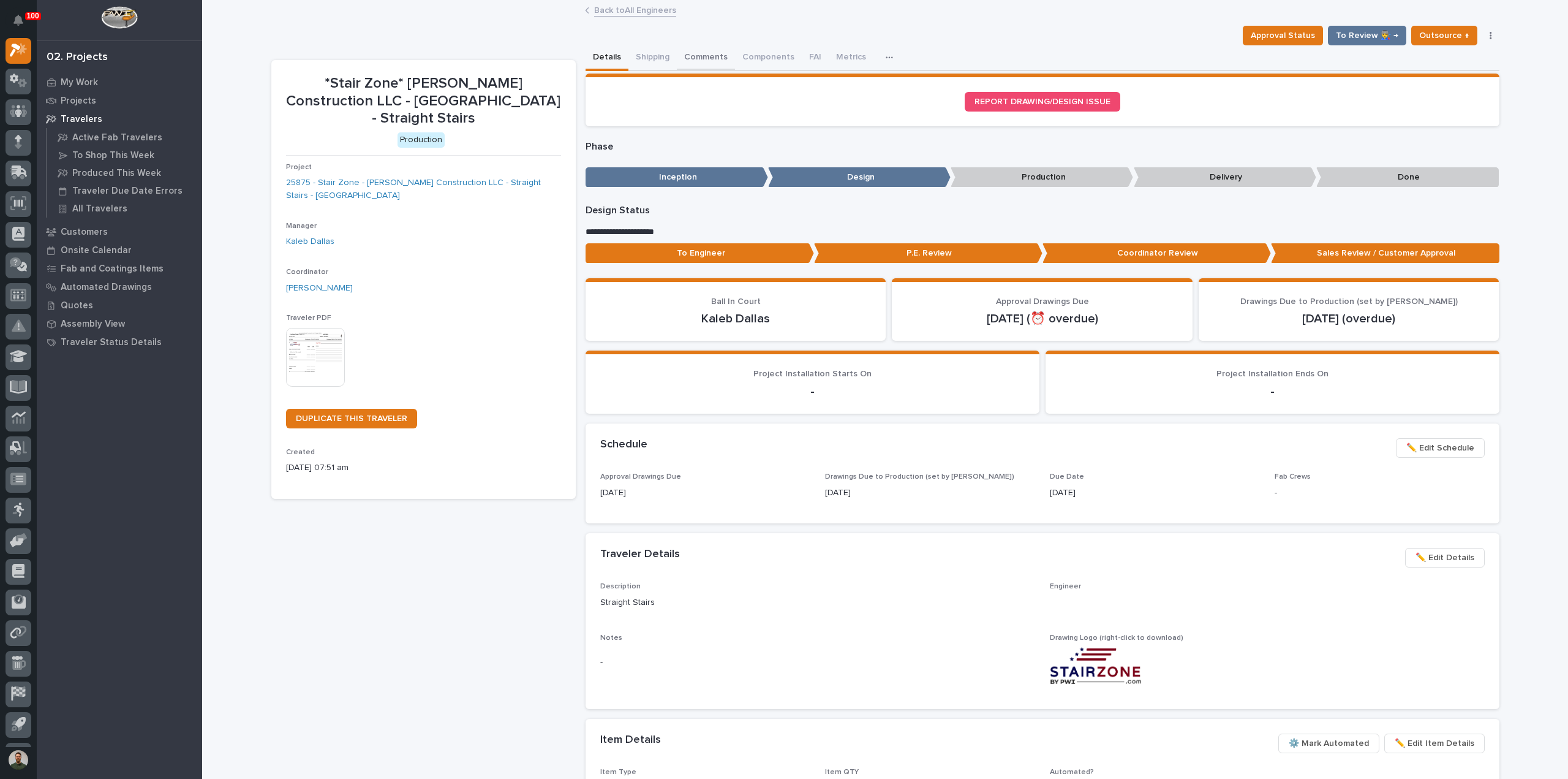
click at [692, 63] on button "Comments" at bounding box center [706, 58] width 59 height 26
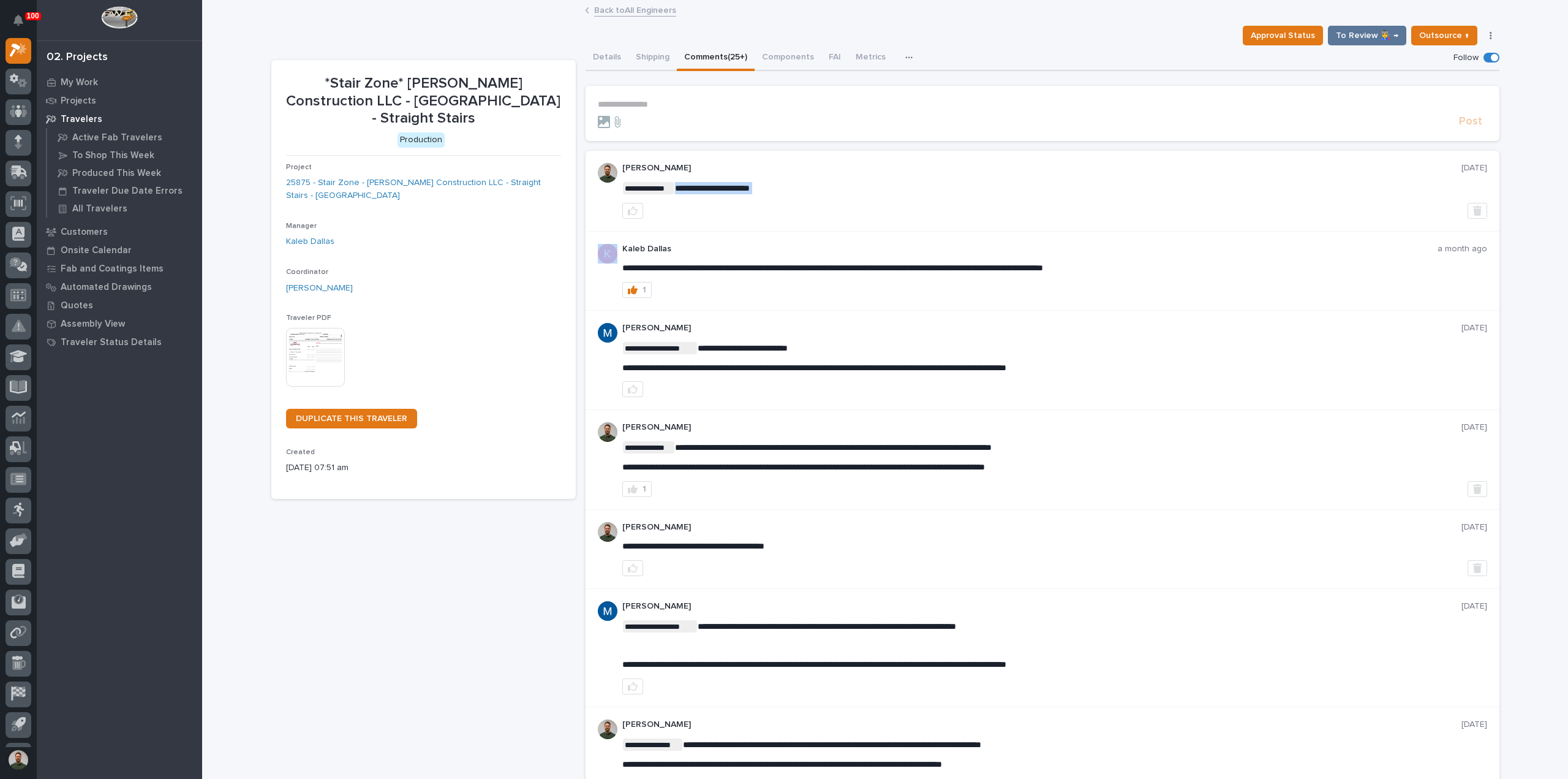
click at [703, 186] on span "**********" at bounding box center [713, 188] width 75 height 8
click at [863, 187] on p "**********" at bounding box center [1054, 188] width 865 height 12
click at [408, 183] on link "25875 - Stair Zone - [PERSON_NAME] Construction LLC - Straight Stairs - [GEOGRA…" at bounding box center [423, 190] width 275 height 26
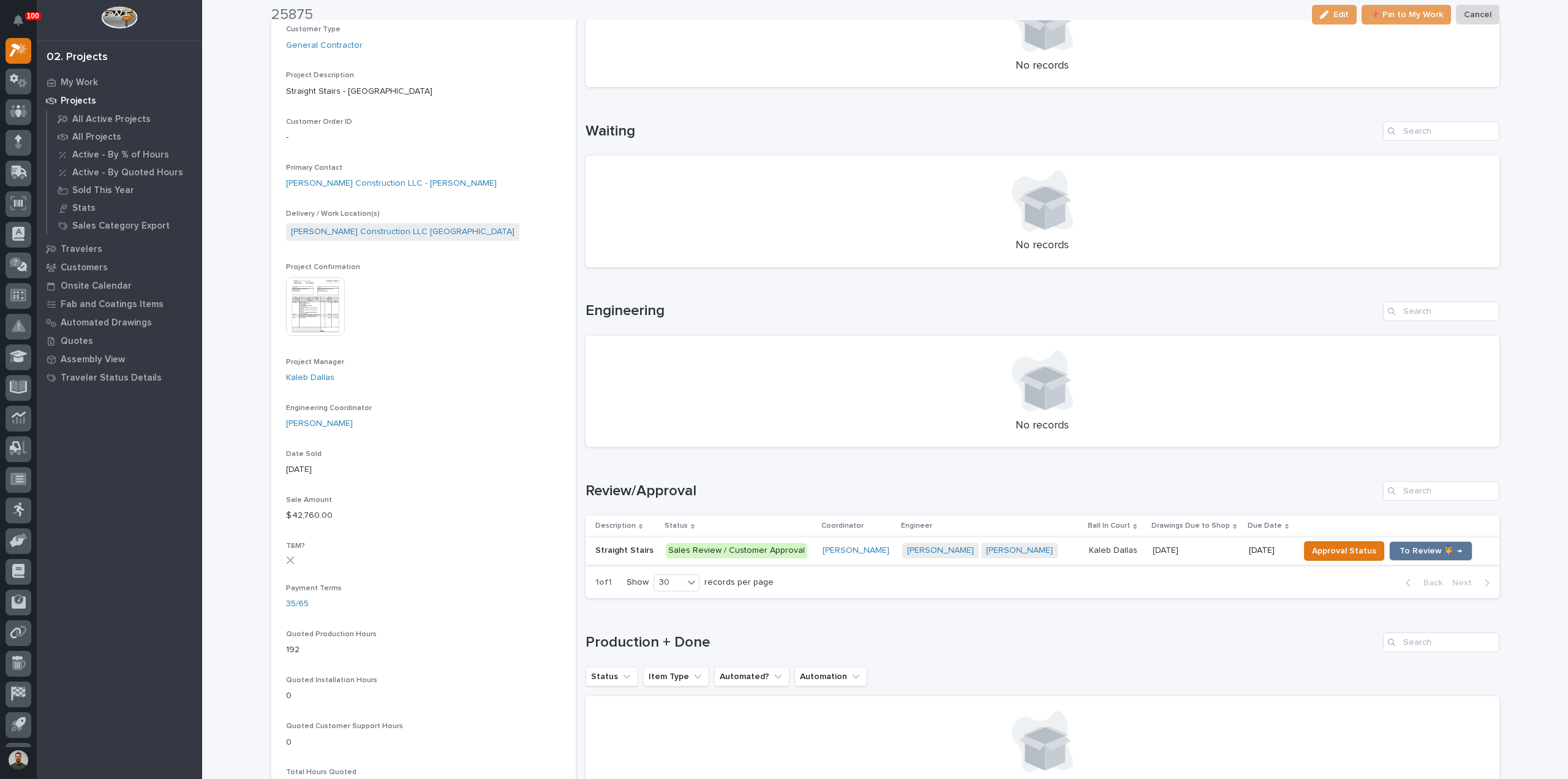
scroll to position [245, 0]
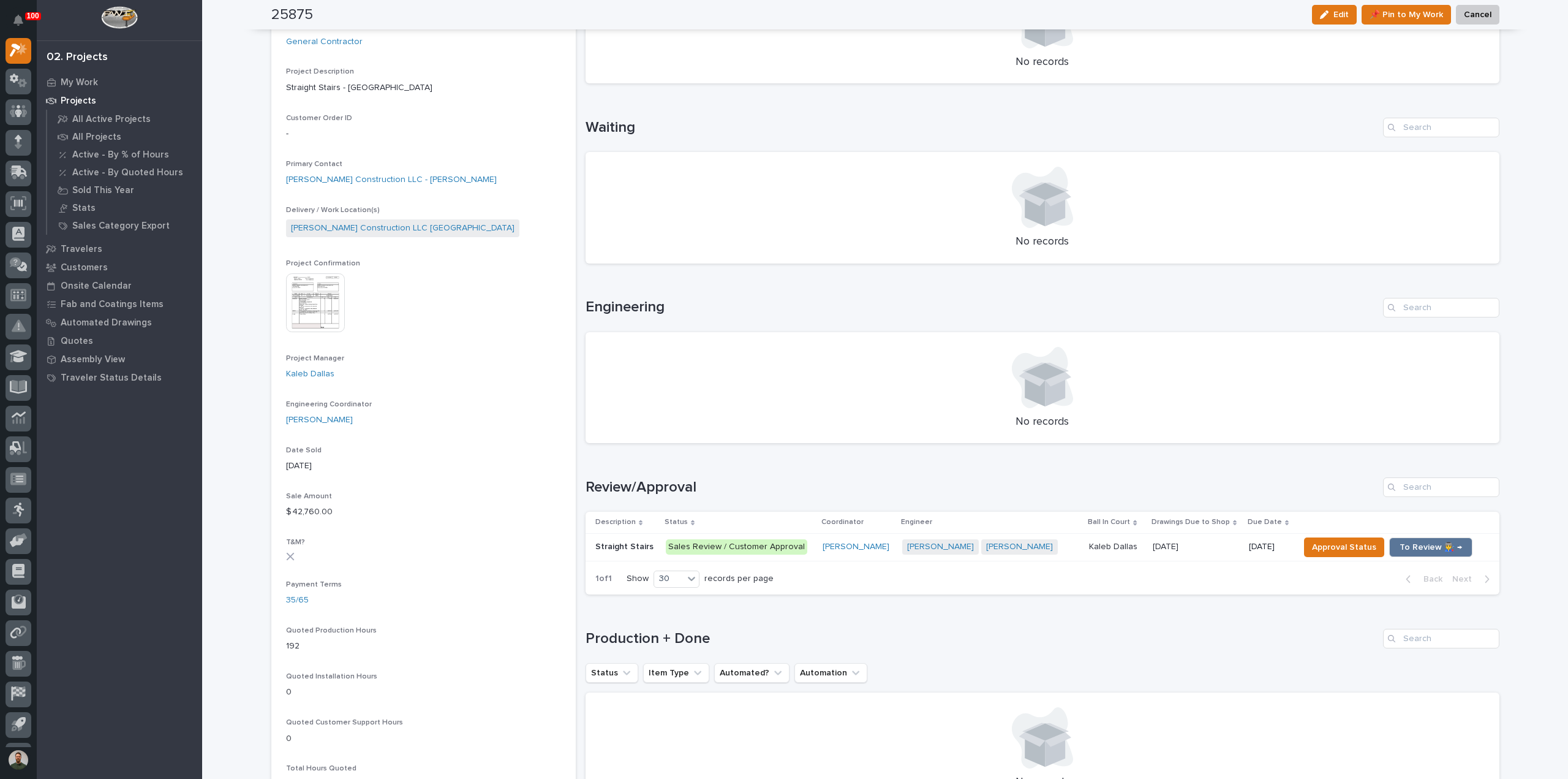
click at [641, 543] on p "Straight Stairs" at bounding box center [626, 545] width 60 height 13
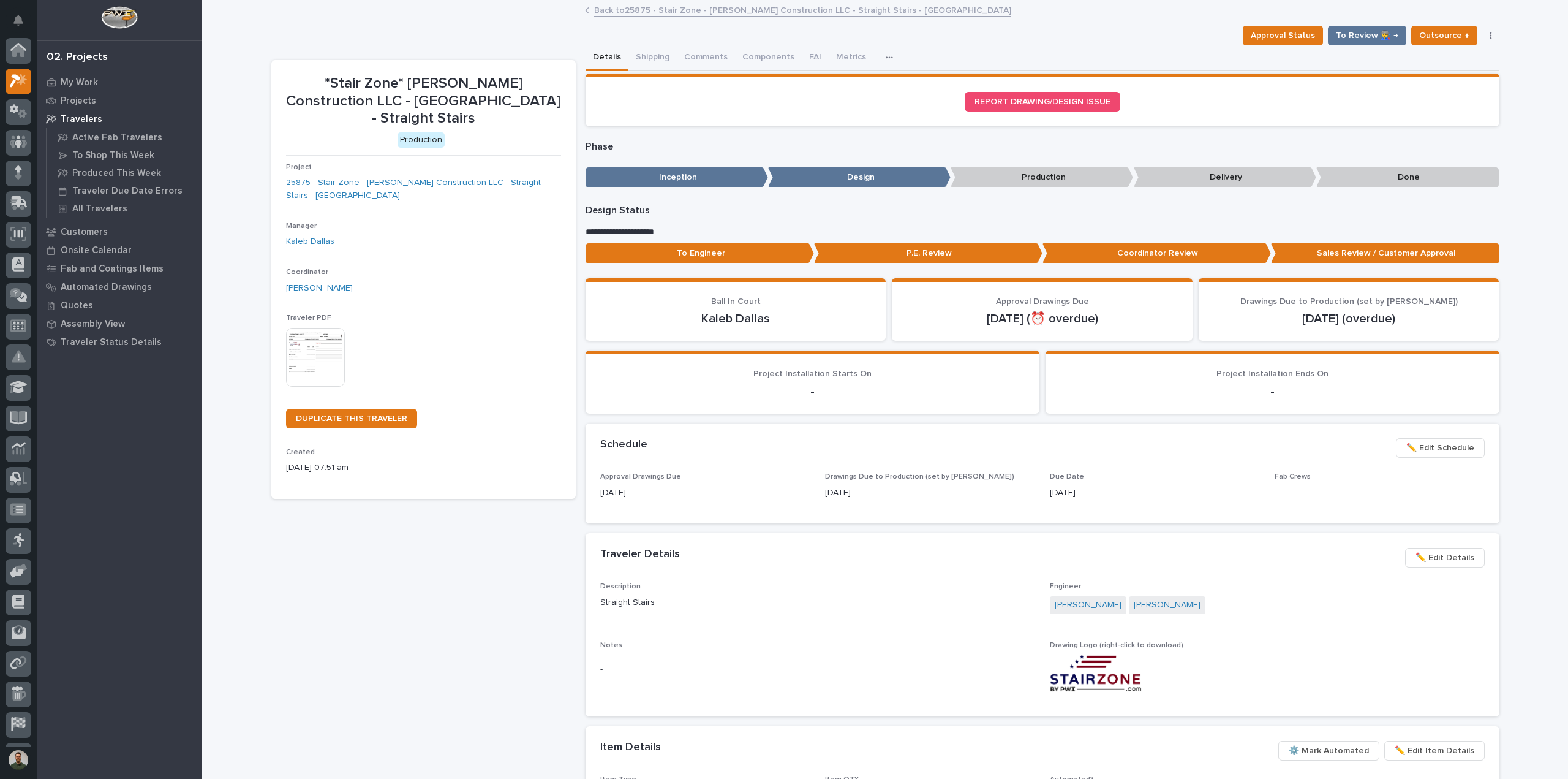
scroll to position [30, 0]
click at [706, 63] on button "Comments (25+)" at bounding box center [715, 58] width 78 height 26
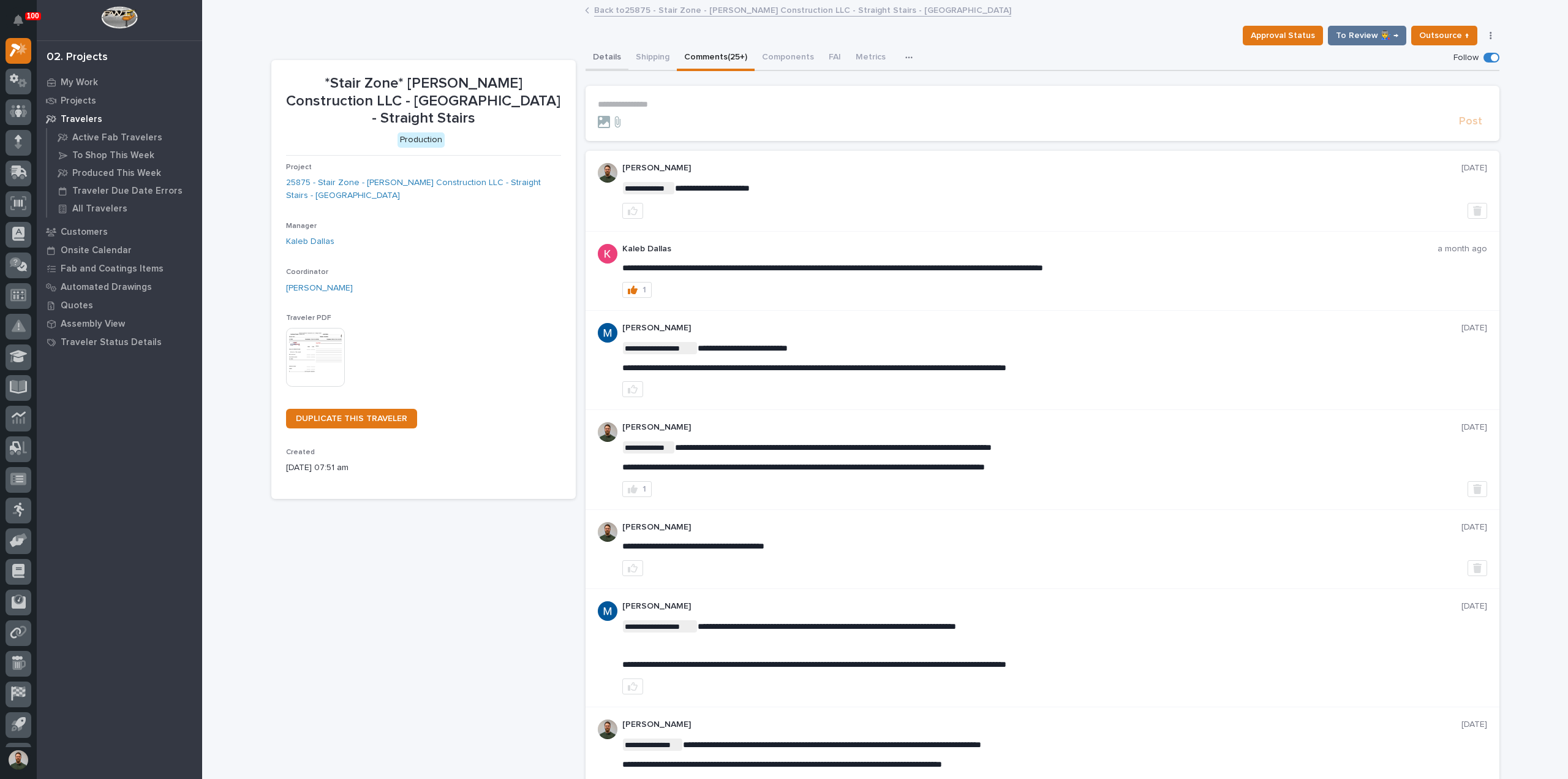
click at [599, 60] on button "Details" at bounding box center [606, 58] width 43 height 26
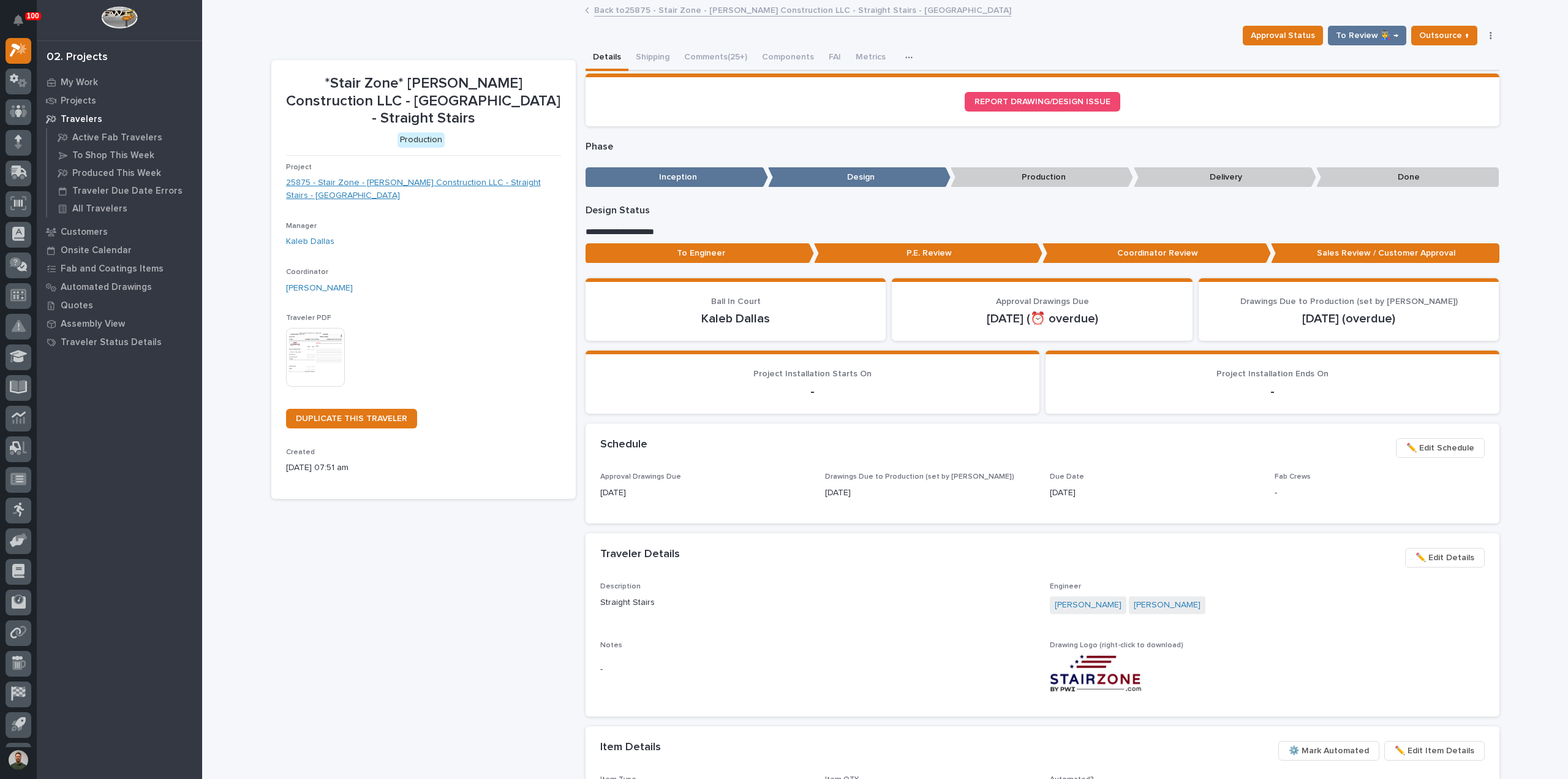
click at [517, 184] on link "25875 - Stair Zone - [PERSON_NAME] Construction LLC - Straight Stairs - [GEOGRA…" at bounding box center [423, 190] width 275 height 26
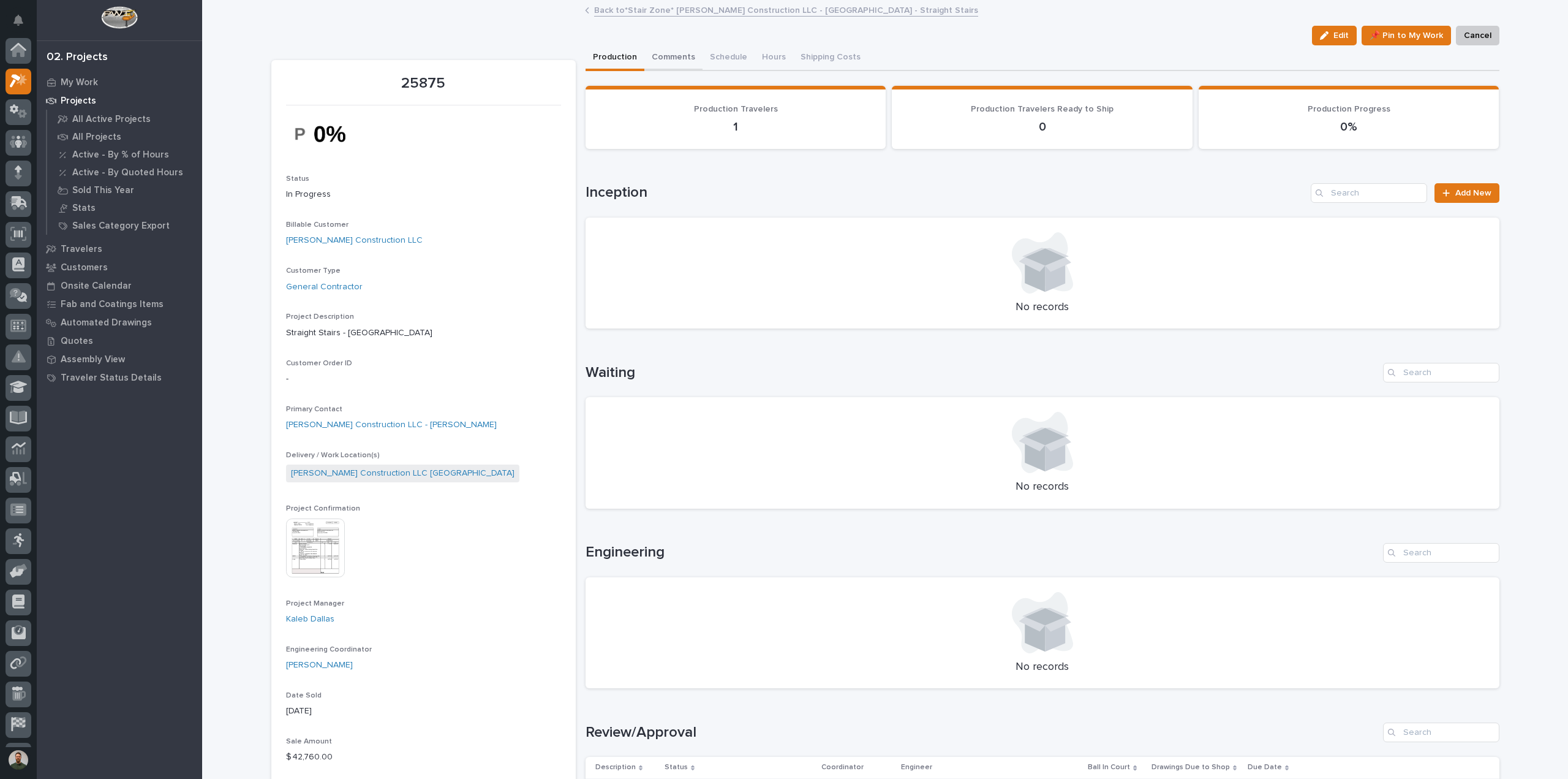
scroll to position [30, 0]
click at [645, 60] on button "Comments (25+)" at bounding box center [682, 58] width 78 height 26
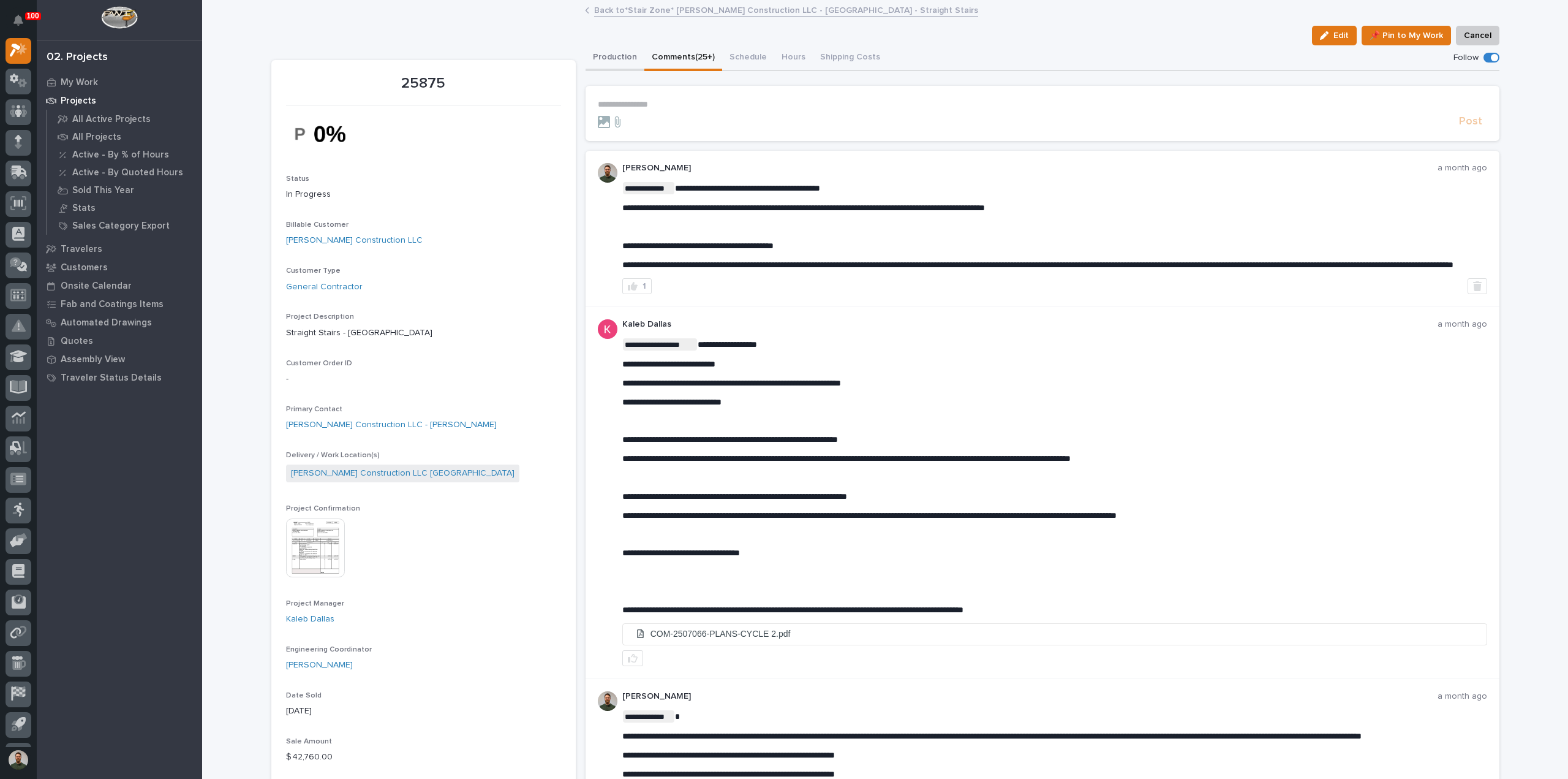
click at [624, 60] on button "Production" at bounding box center [615, 58] width 59 height 26
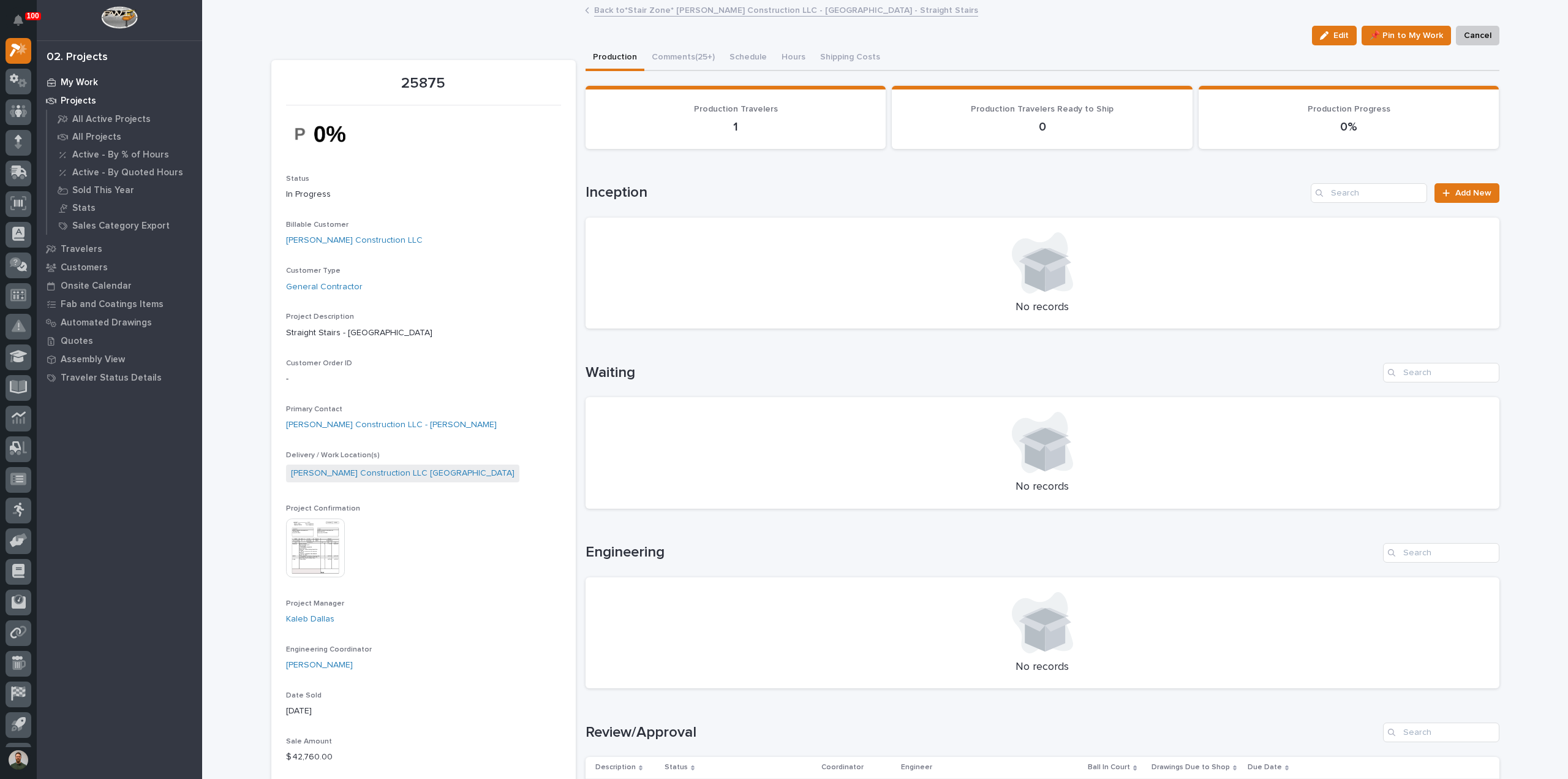
click at [84, 82] on p "My Work" at bounding box center [79, 82] width 38 height 11
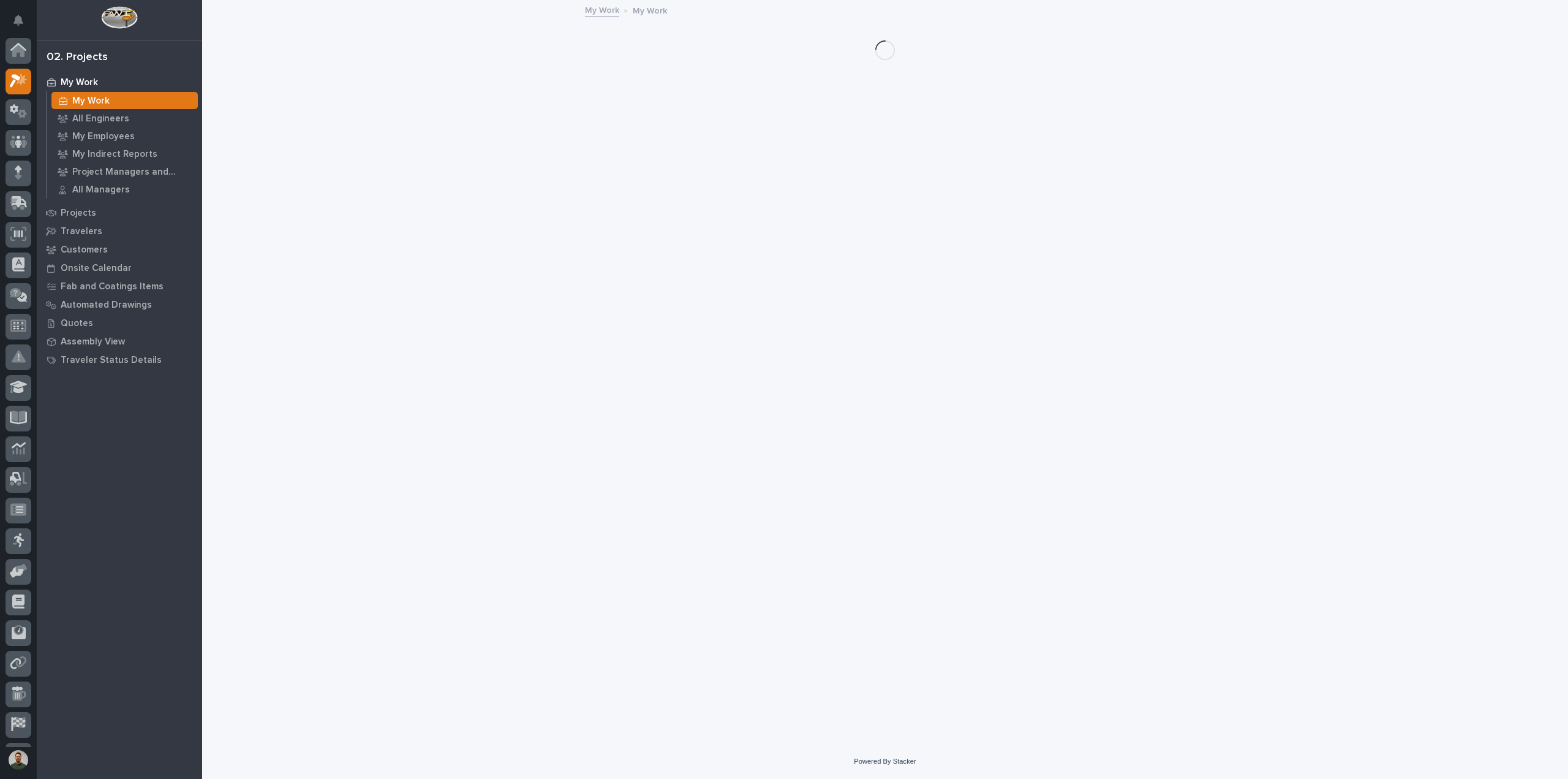
scroll to position [30, 0]
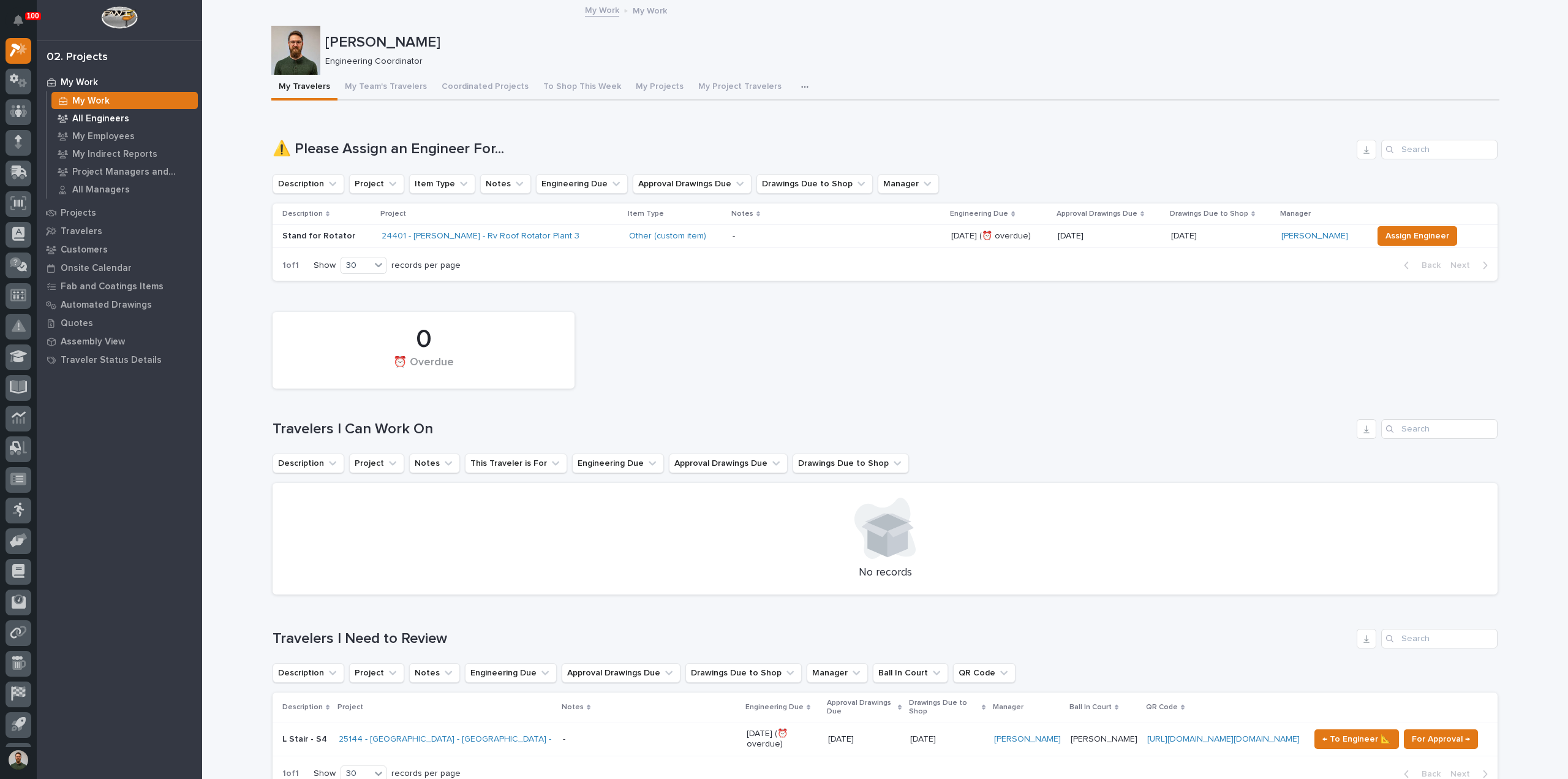
click at [103, 121] on p "All Engineers" at bounding box center [101, 119] width 57 height 11
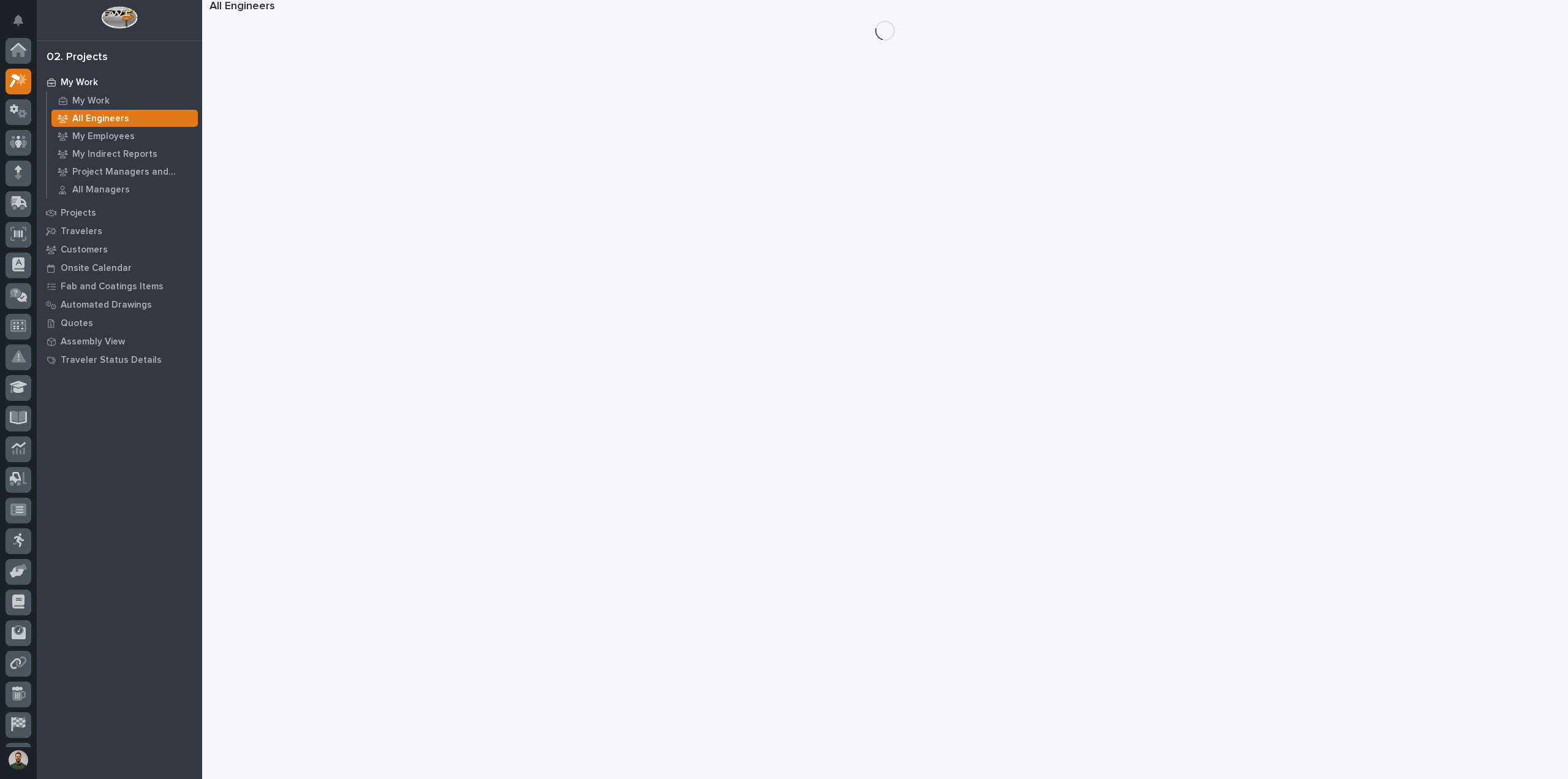
scroll to position [30, 0]
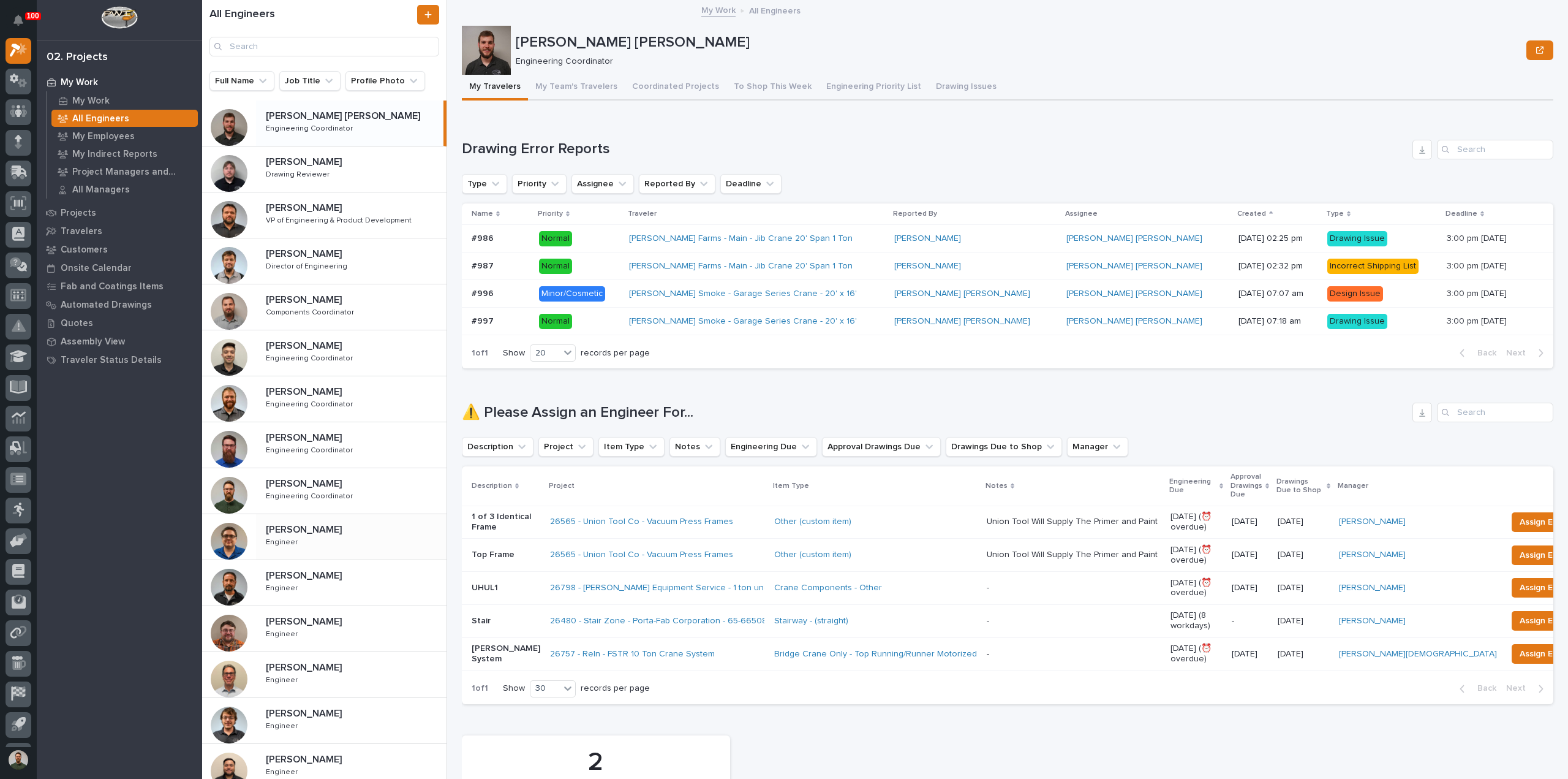
click at [338, 553] on div "[PERSON_NAME] [PERSON_NAME] Engineer Engineer" at bounding box center [352, 536] width 191 height 36
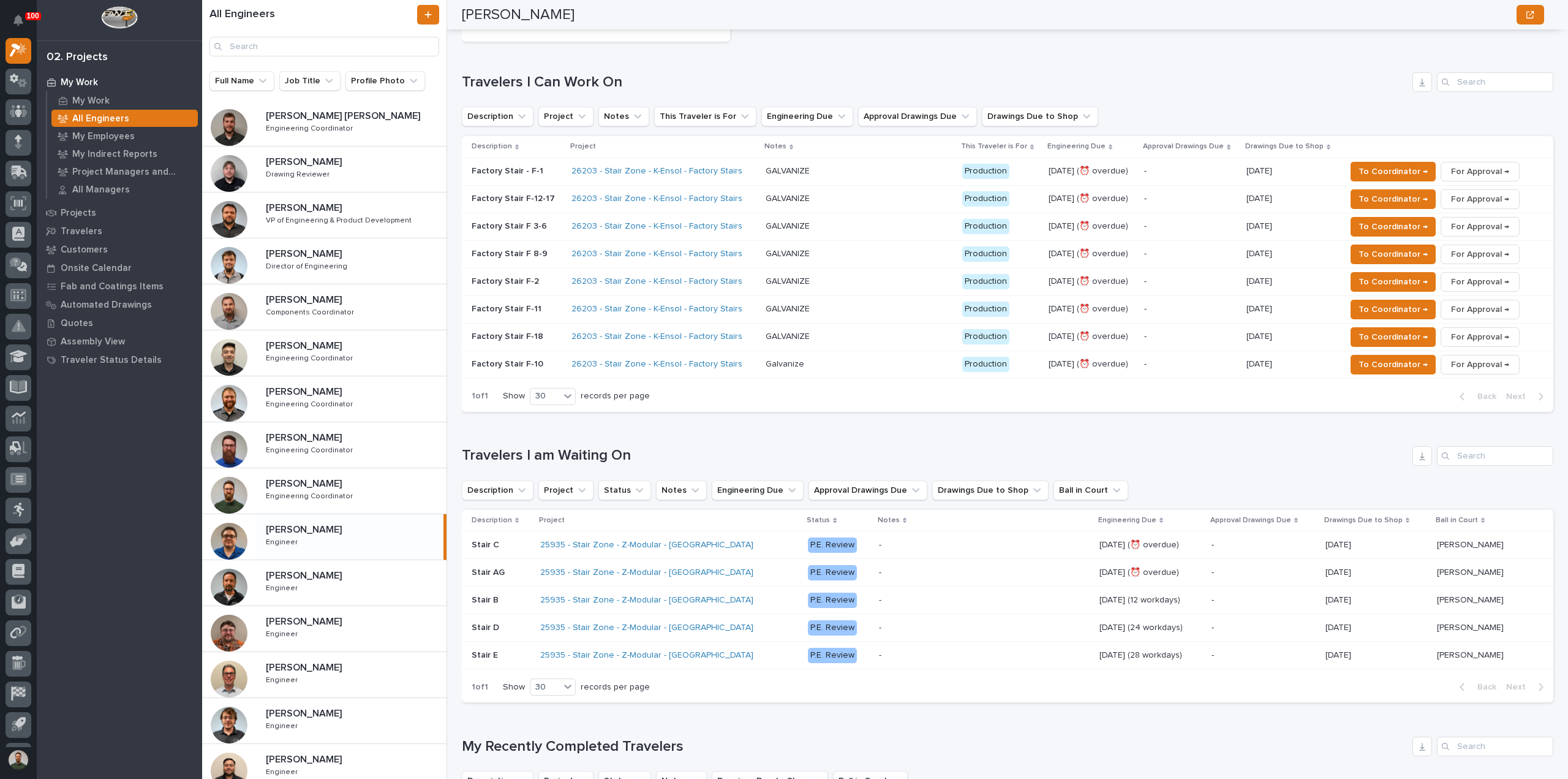
scroll to position [408, 0]
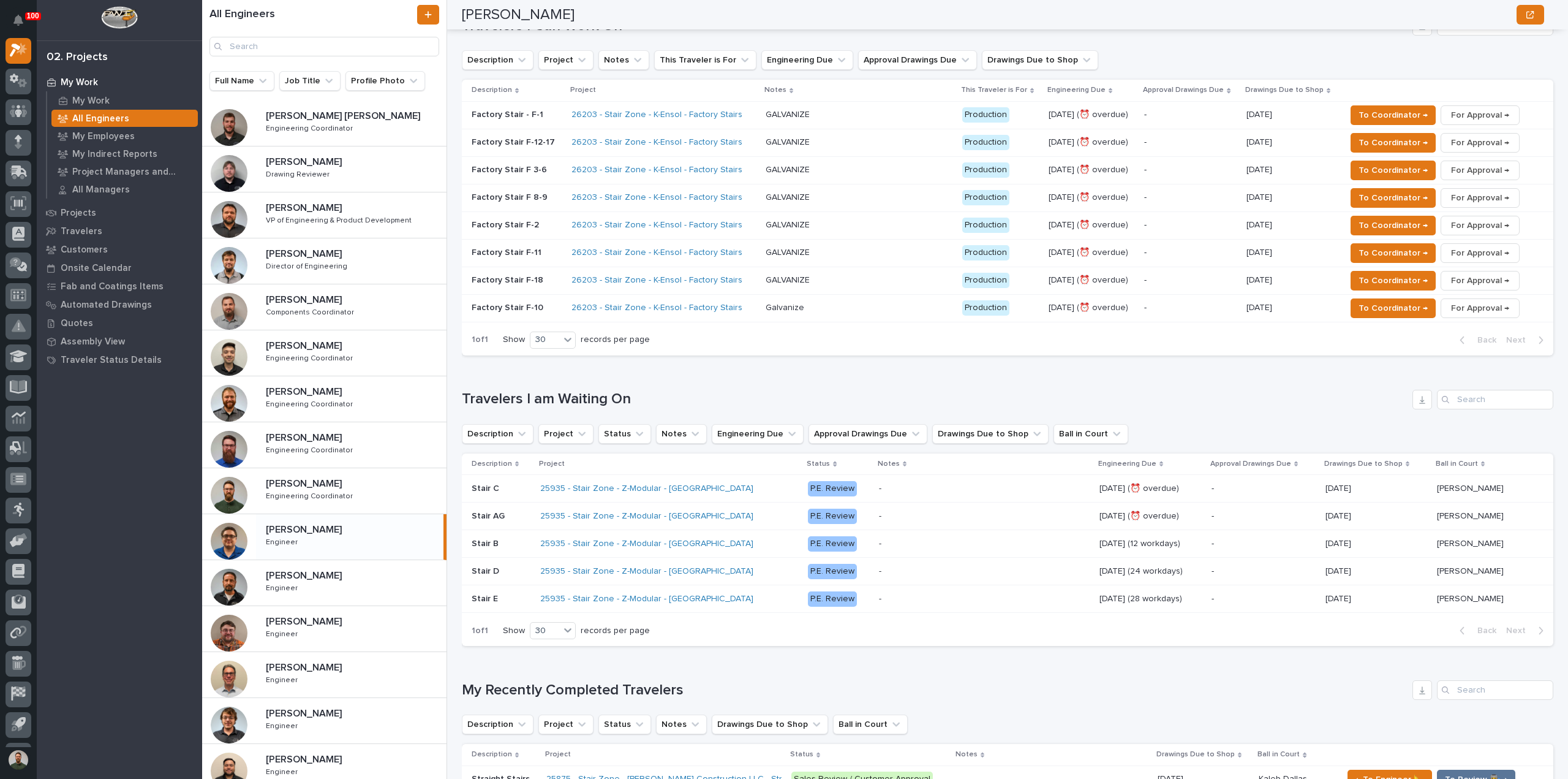
click at [560, 398] on h1 "Travelers I am Waiting On" at bounding box center [934, 399] width 945 height 17
drag, startPoint x: 560, startPoint y: 398, endPoint x: 613, endPoint y: 391, distance: 53.5
click at [561, 398] on h1 "Travelers I am Waiting On" at bounding box center [934, 399] width 945 height 17
click at [698, 383] on div "Loading... Saving… Travelers I am Waiting On Description Project Status Notes E…" at bounding box center [1007, 511] width 1092 height 291
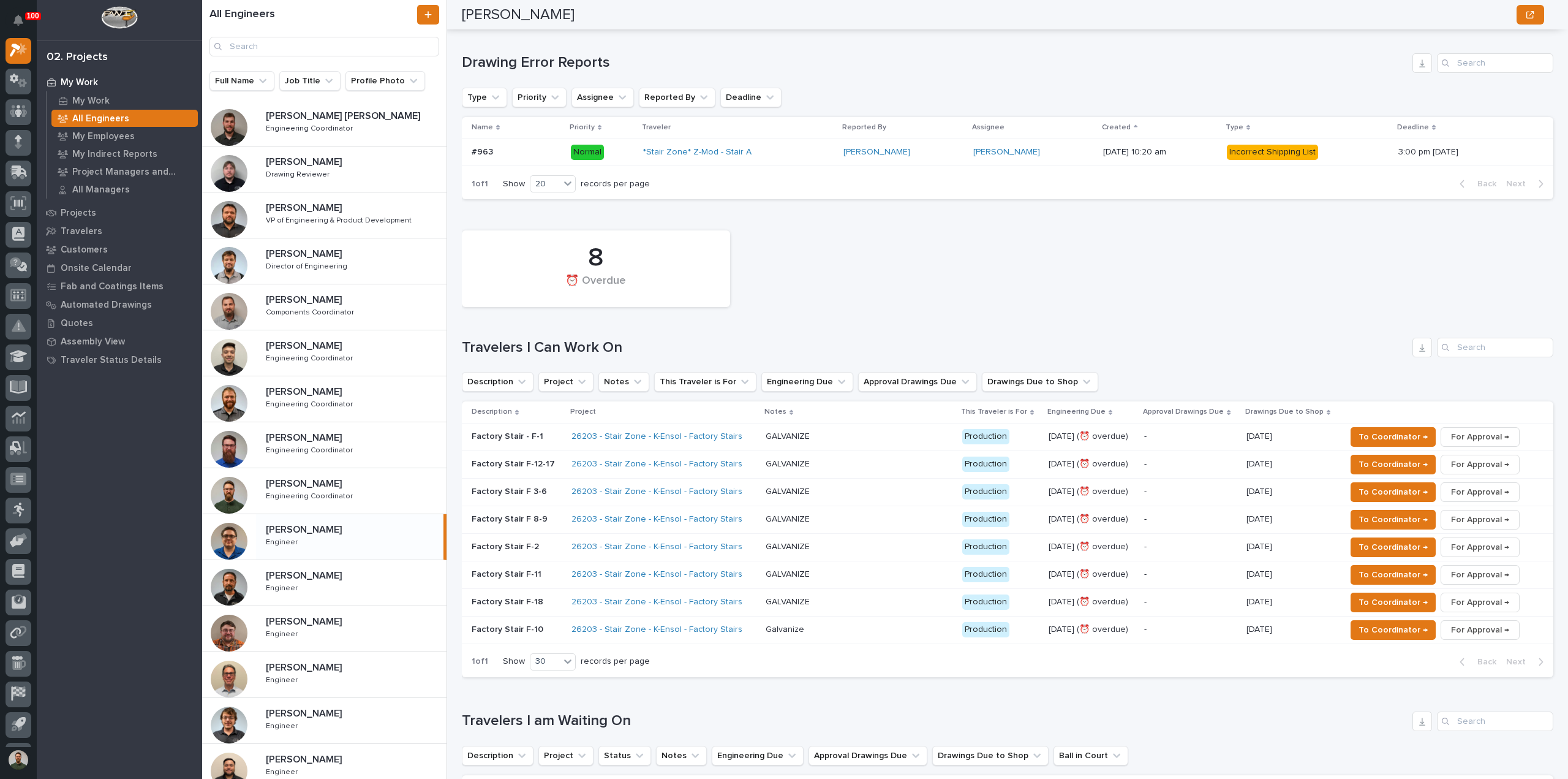
scroll to position [0, 0]
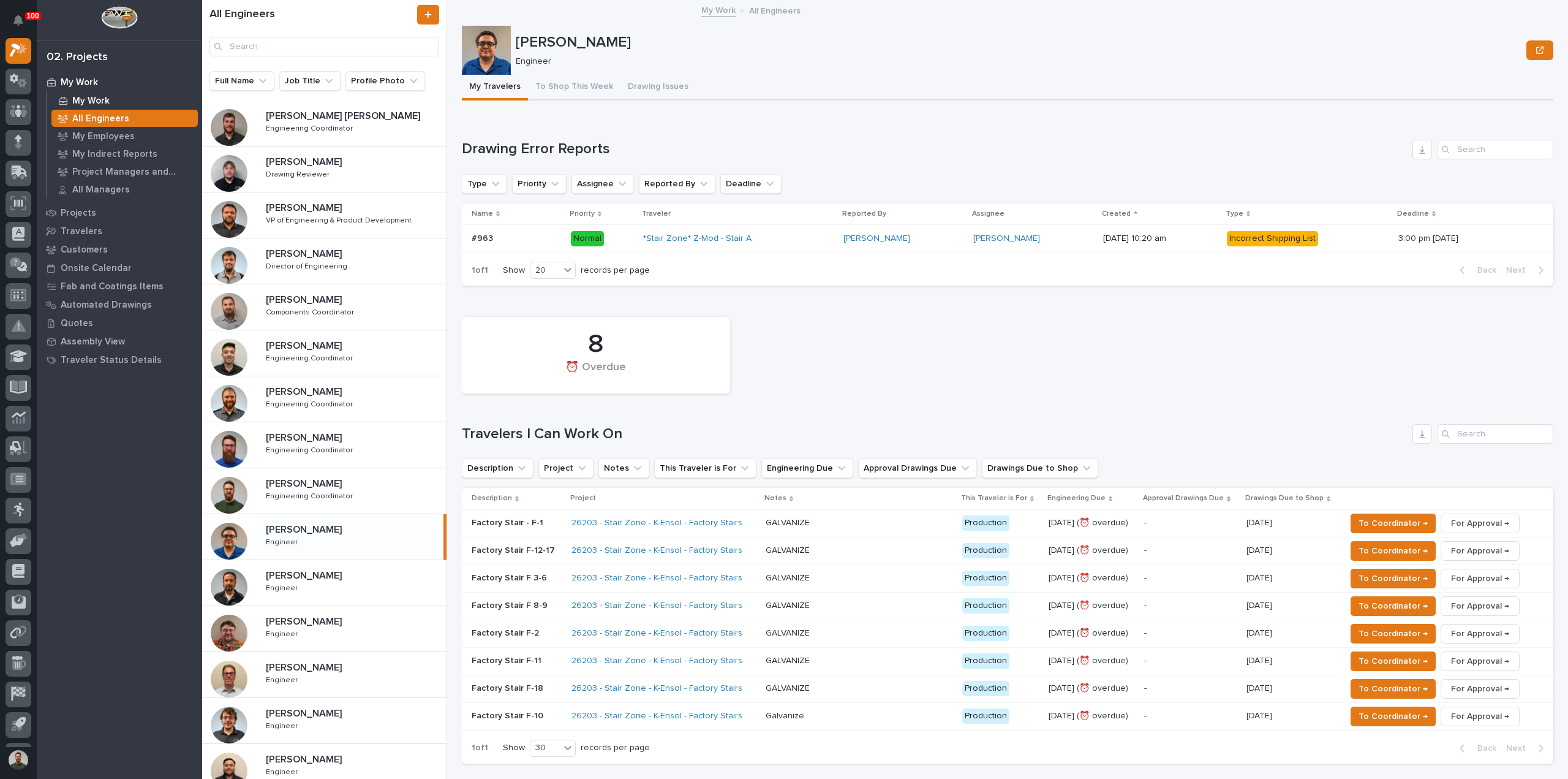
click at [74, 93] on div "My Work" at bounding box center [125, 100] width 147 height 17
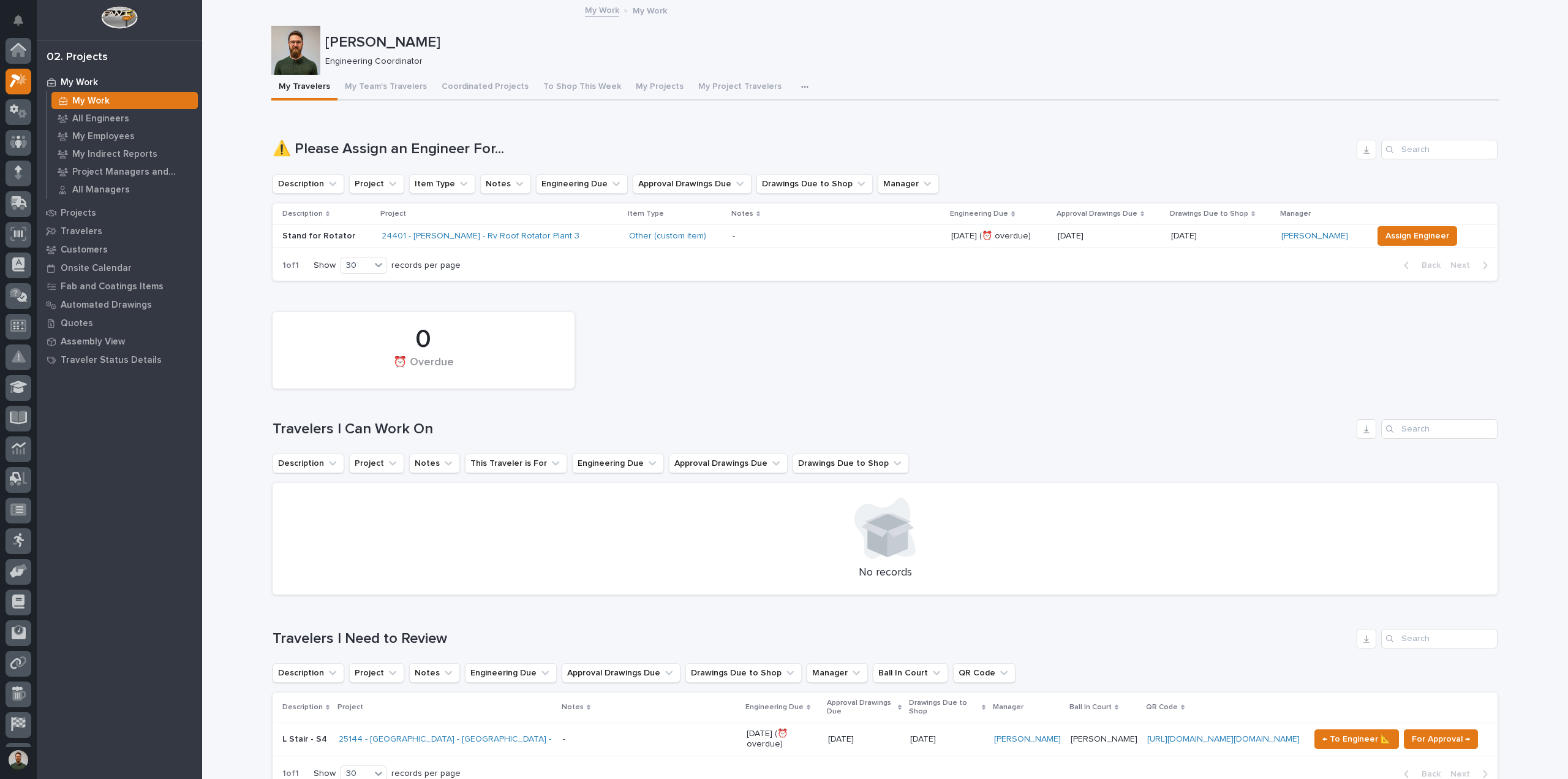
scroll to position [30, 0]
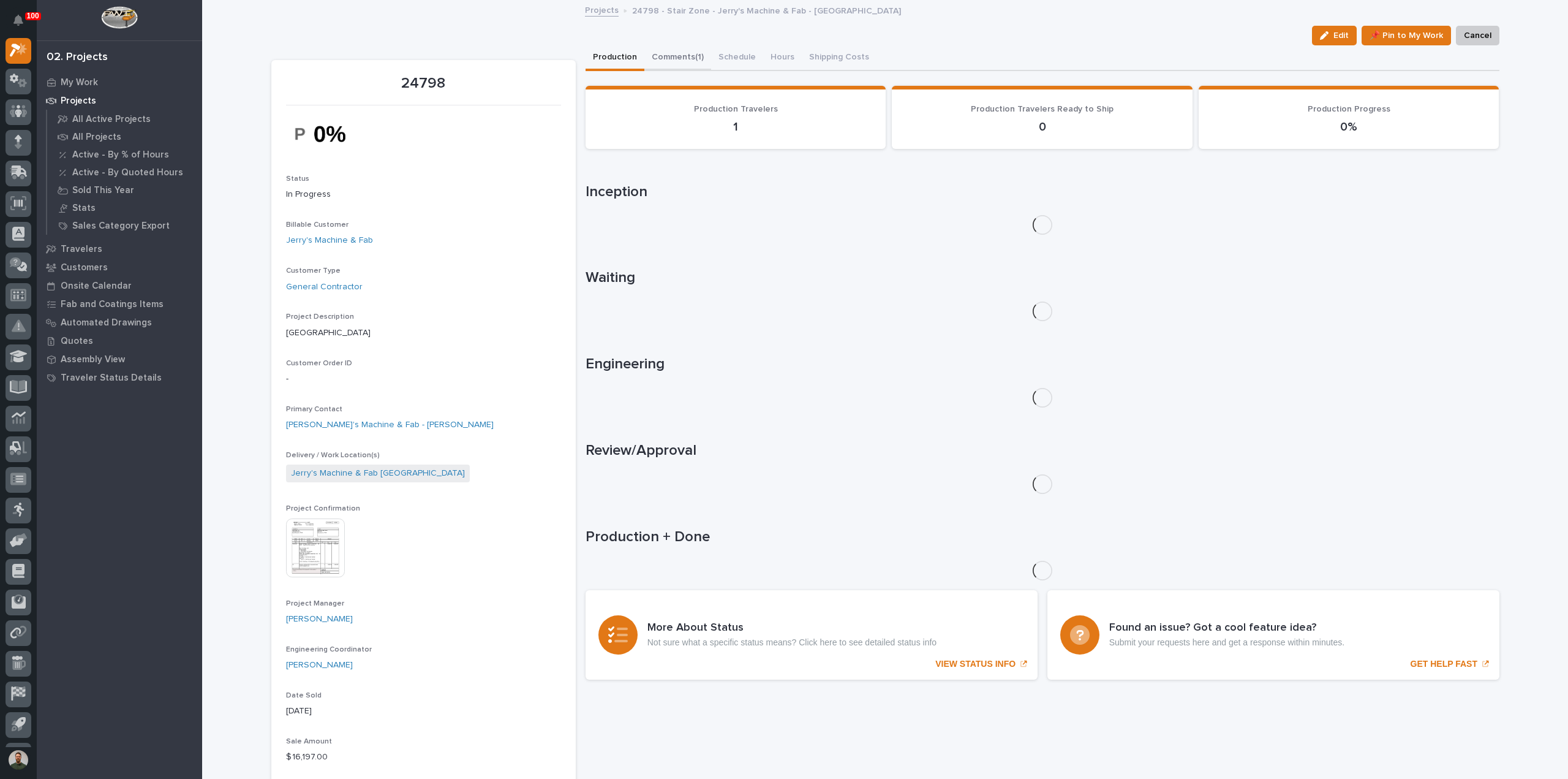
click at [671, 59] on button "Comments (1)" at bounding box center [677, 58] width 67 height 26
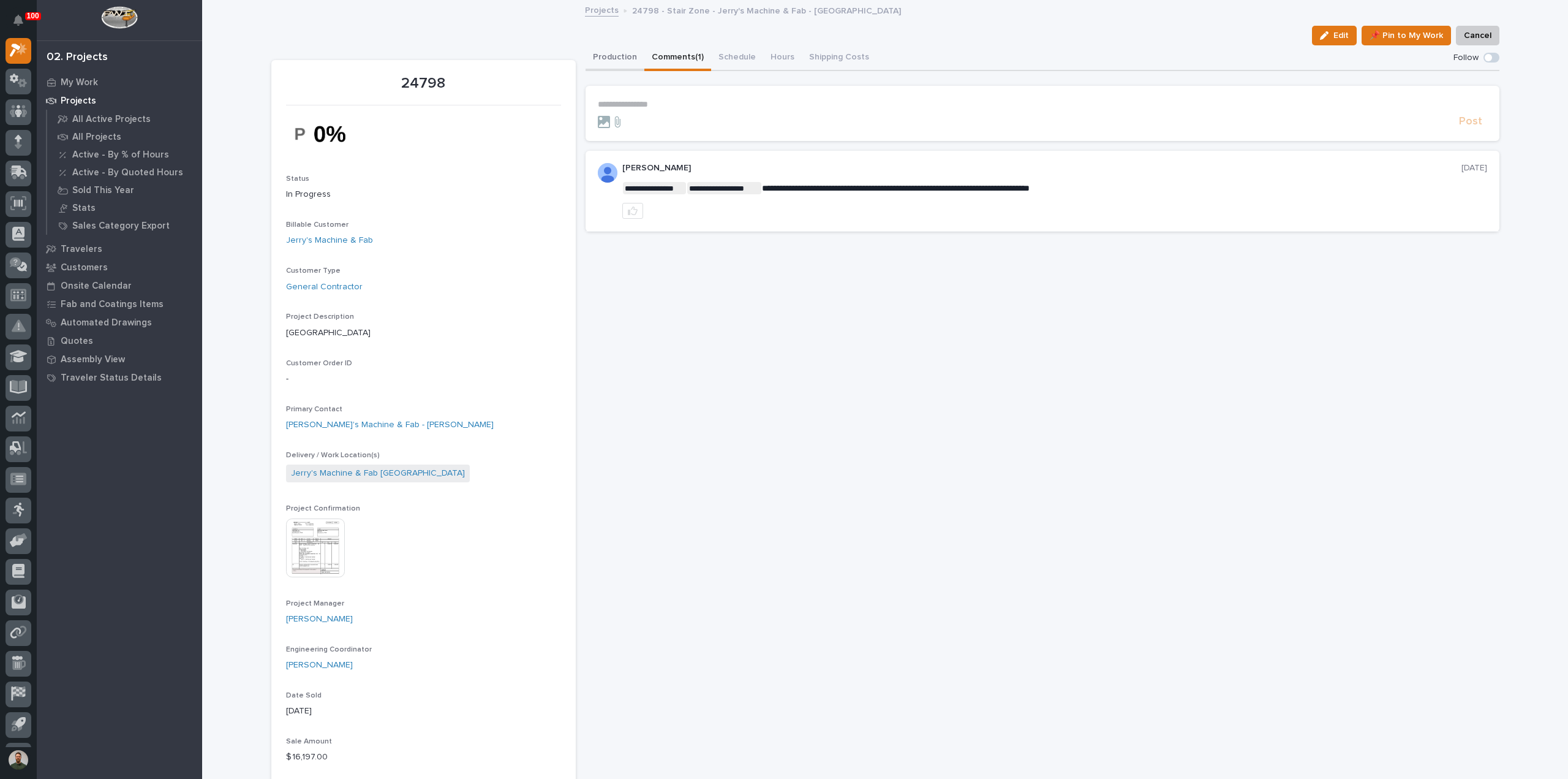
click at [629, 57] on button "Production" at bounding box center [615, 58] width 59 height 26
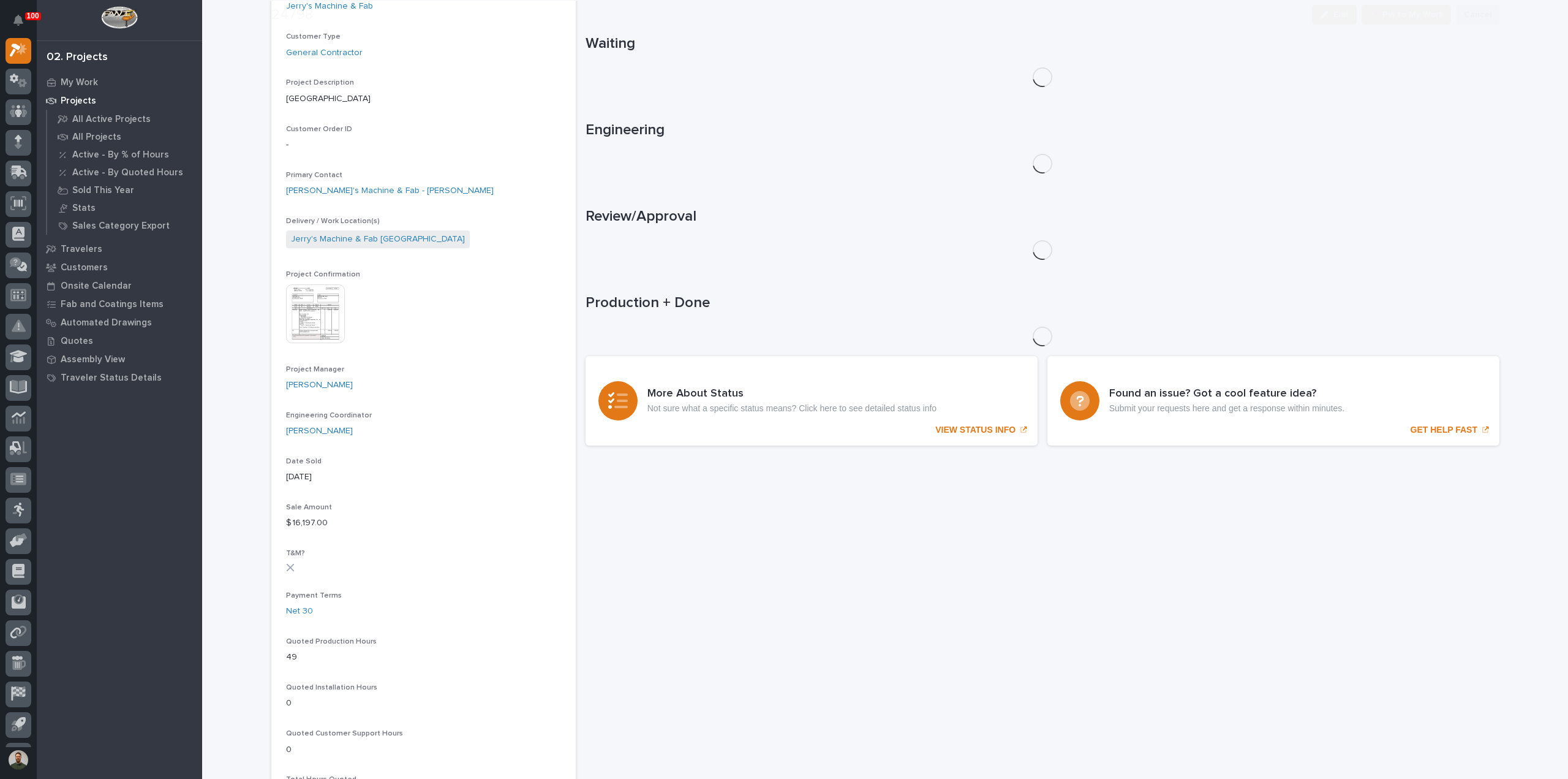
scroll to position [245, 0]
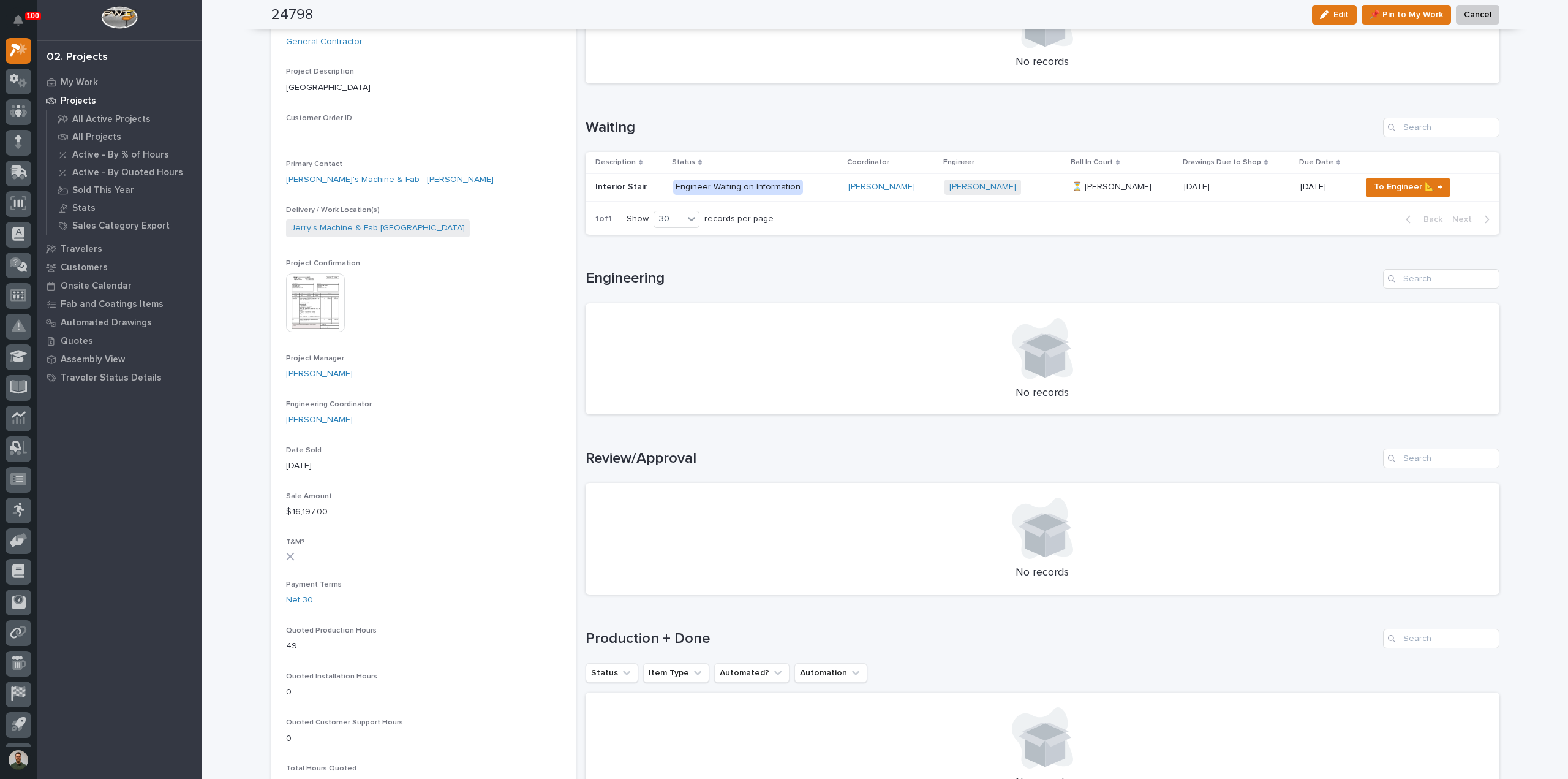
click at [616, 182] on p "Interior Stair" at bounding box center [622, 186] width 54 height 13
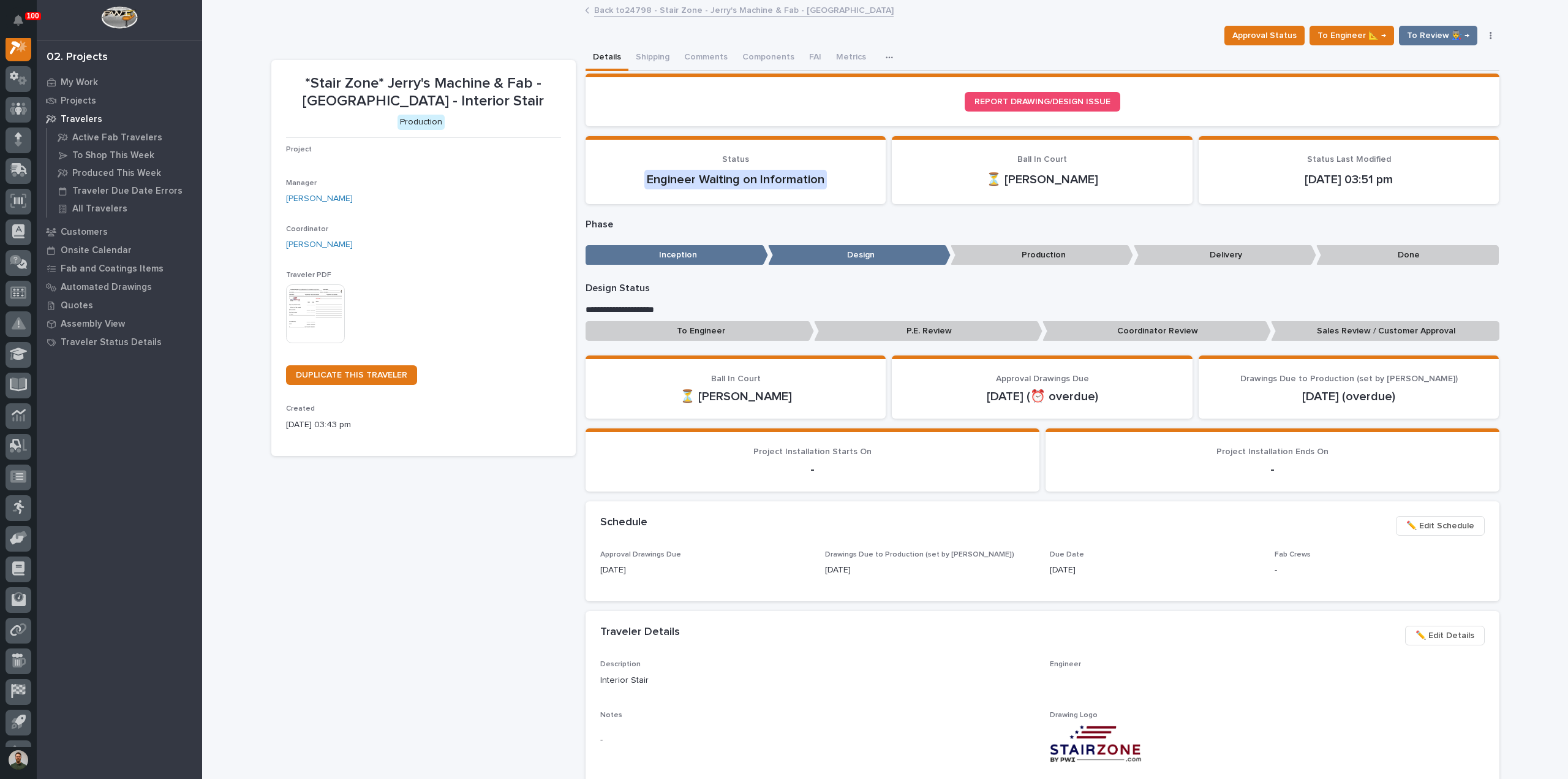
scroll to position [30, 0]
click at [707, 60] on button "Comments (25+)" at bounding box center [715, 58] width 78 height 26
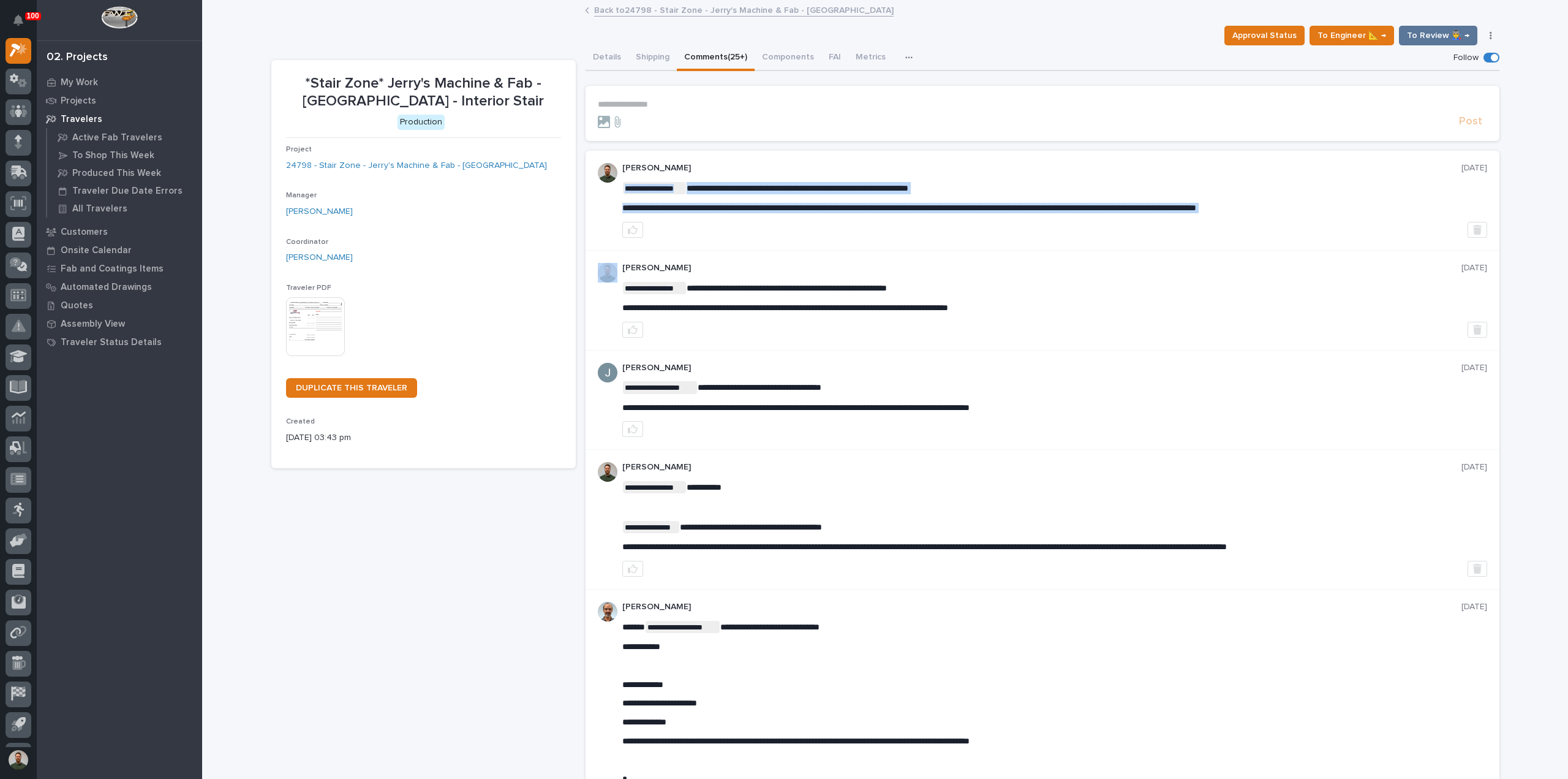
click at [790, 226] on div at bounding box center [1054, 229] width 865 height 16
click at [795, 228] on div at bounding box center [1054, 229] width 865 height 16
click at [1116, 197] on div "**********" at bounding box center [1054, 198] width 865 height 31
click at [899, 248] on div "**********" at bounding box center [1042, 200] width 914 height 100
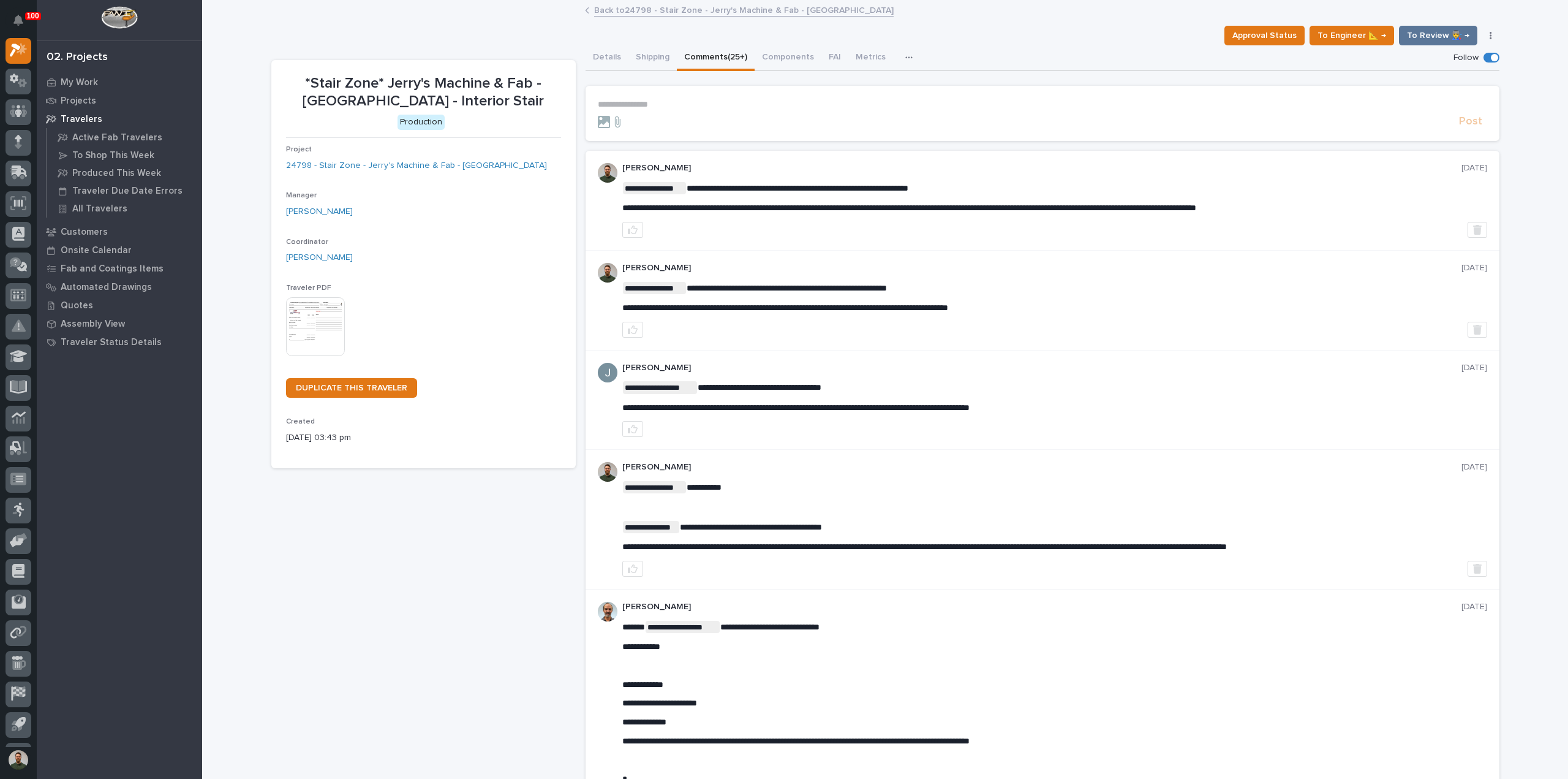
click at [755, 160] on div "**********" at bounding box center [1042, 200] width 914 height 100
click at [718, 193] on p "**********" at bounding box center [1054, 188] width 865 height 12
click at [785, 197] on div "**********" at bounding box center [1054, 198] width 865 height 31
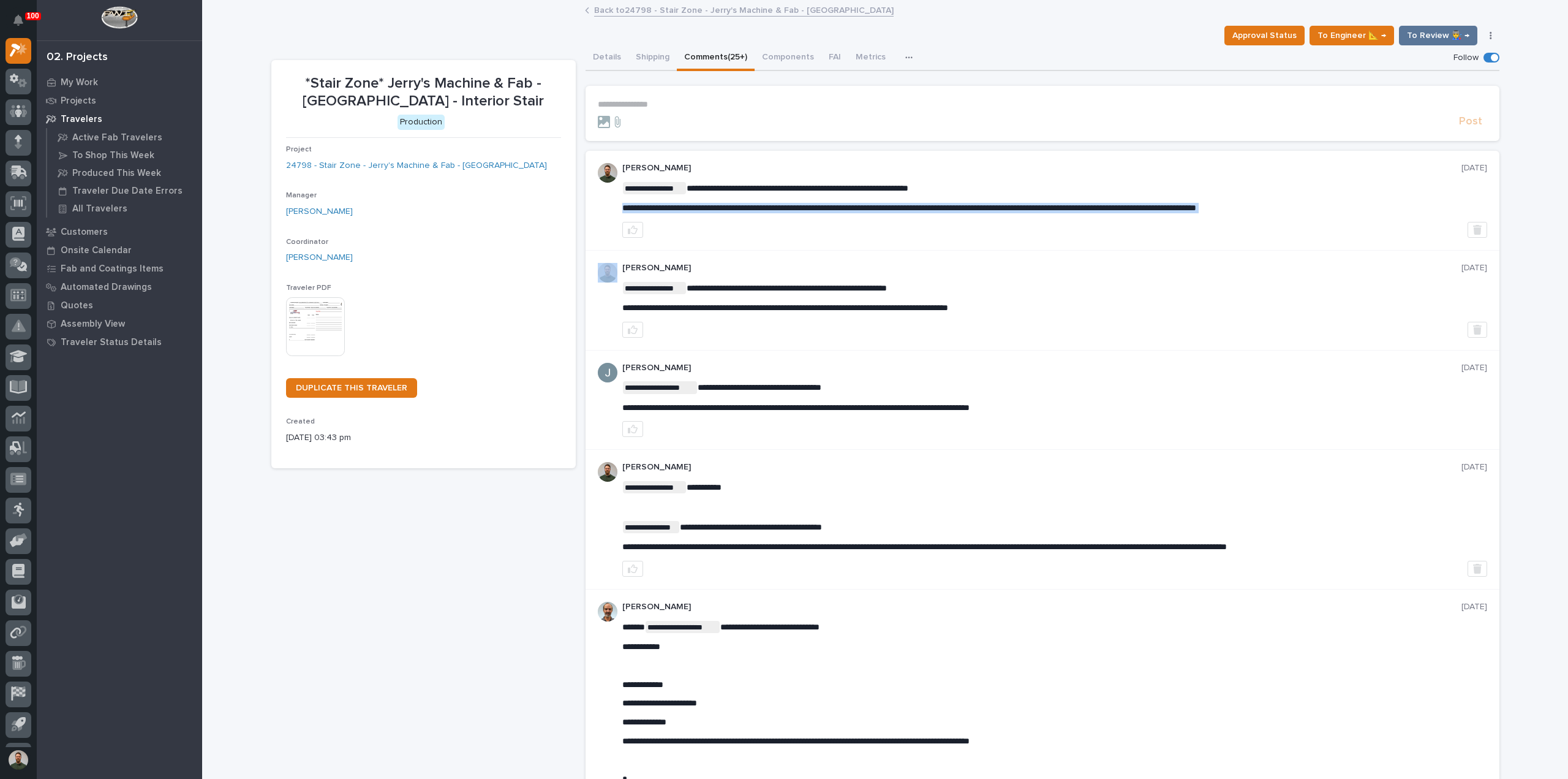
click at [792, 214] on div "**********" at bounding box center [1054, 201] width 865 height 75
drag, startPoint x: 447, startPoint y: 583, endPoint x: 382, endPoint y: 565, distance: 67.4
